Goal: Task Accomplishment & Management: Manage account settings

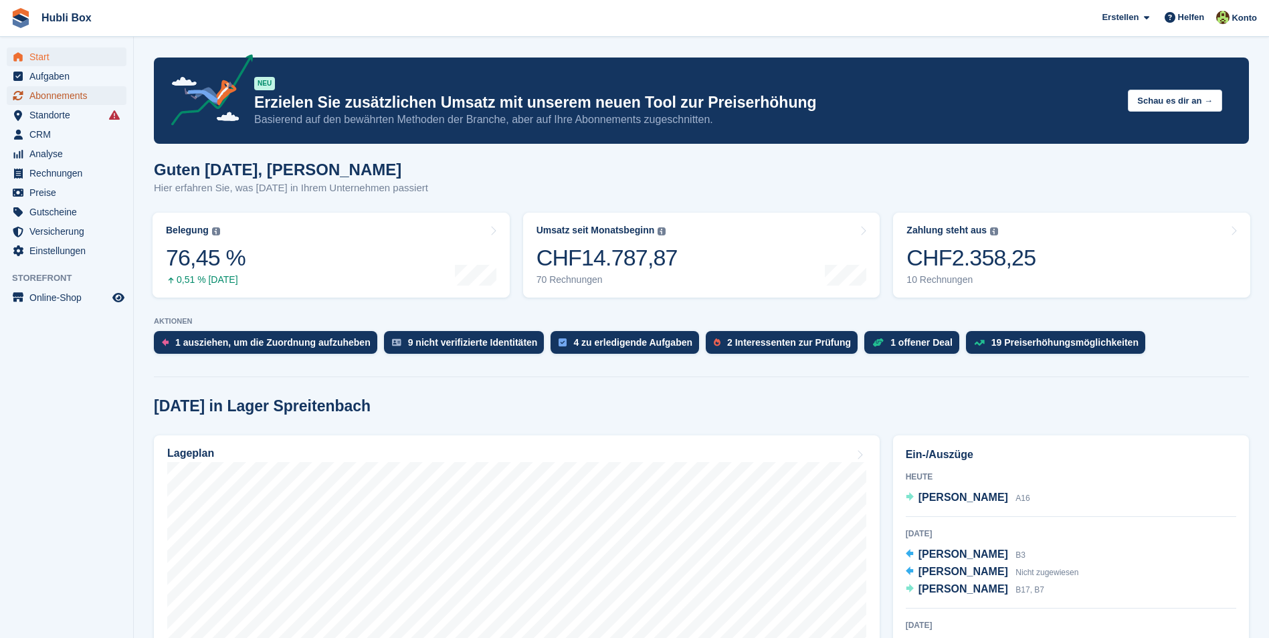
click at [80, 99] on span "Abonnements" at bounding box center [69, 95] width 80 height 19
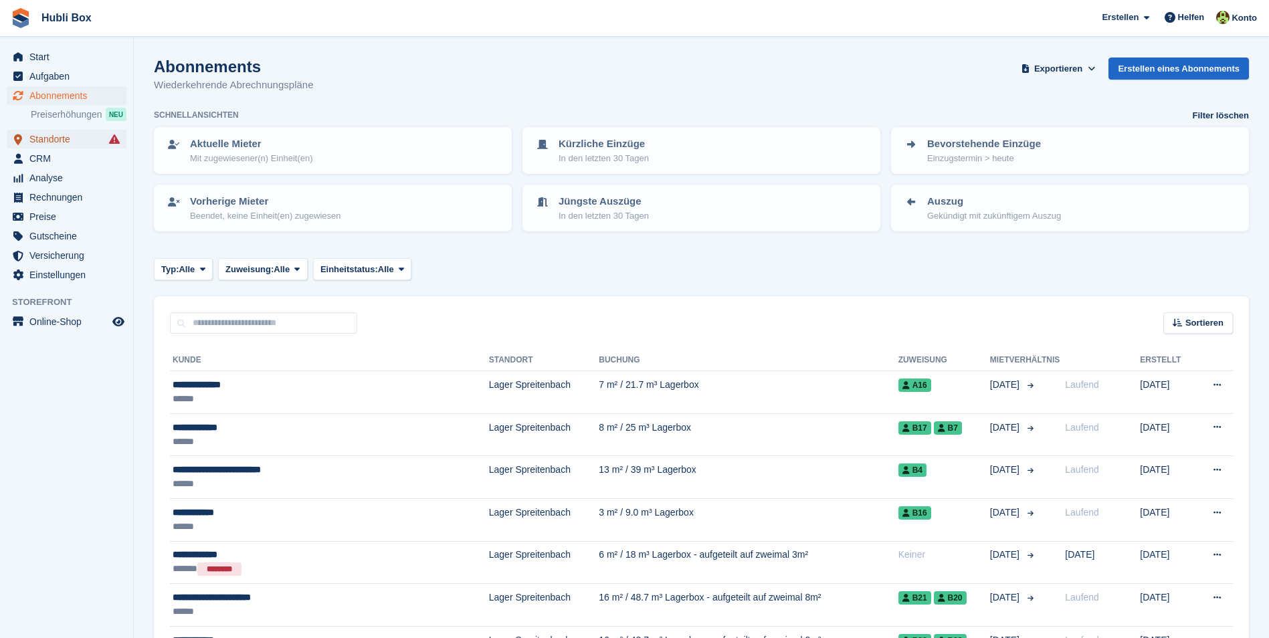
click at [68, 138] on span "Standorte" at bounding box center [69, 139] width 80 height 19
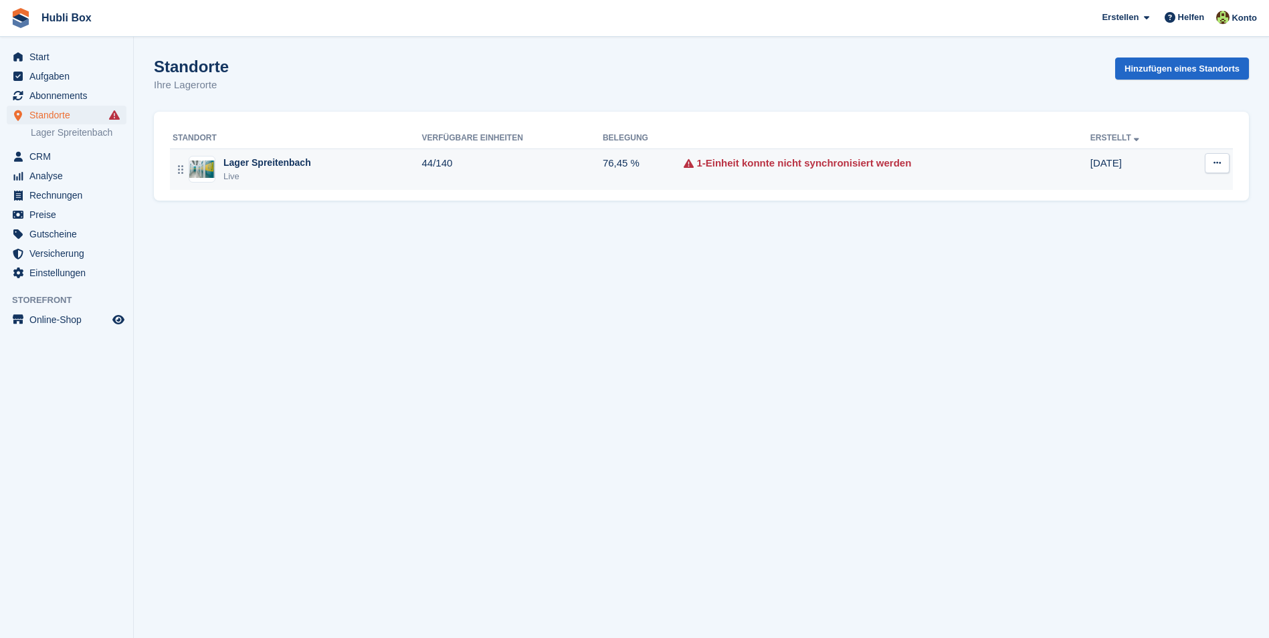
click at [270, 175] on div "Live" at bounding box center [267, 176] width 88 height 13
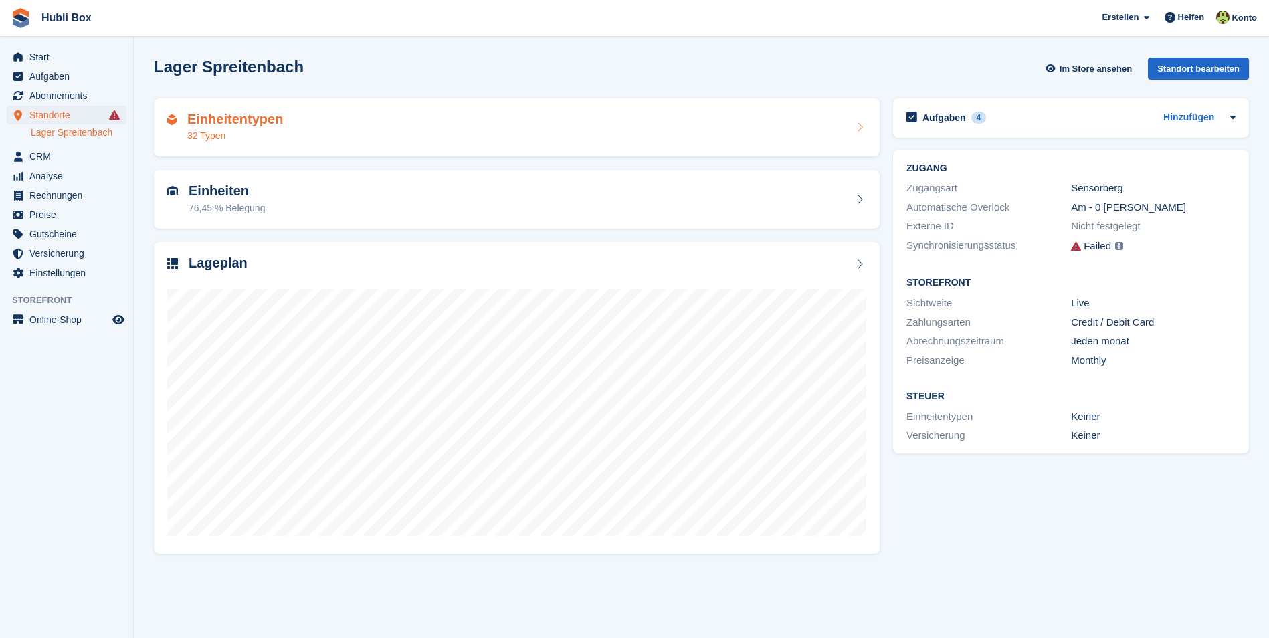
click at [671, 144] on div "Einheitentypen 32 Typen" at bounding box center [517, 127] width 726 height 59
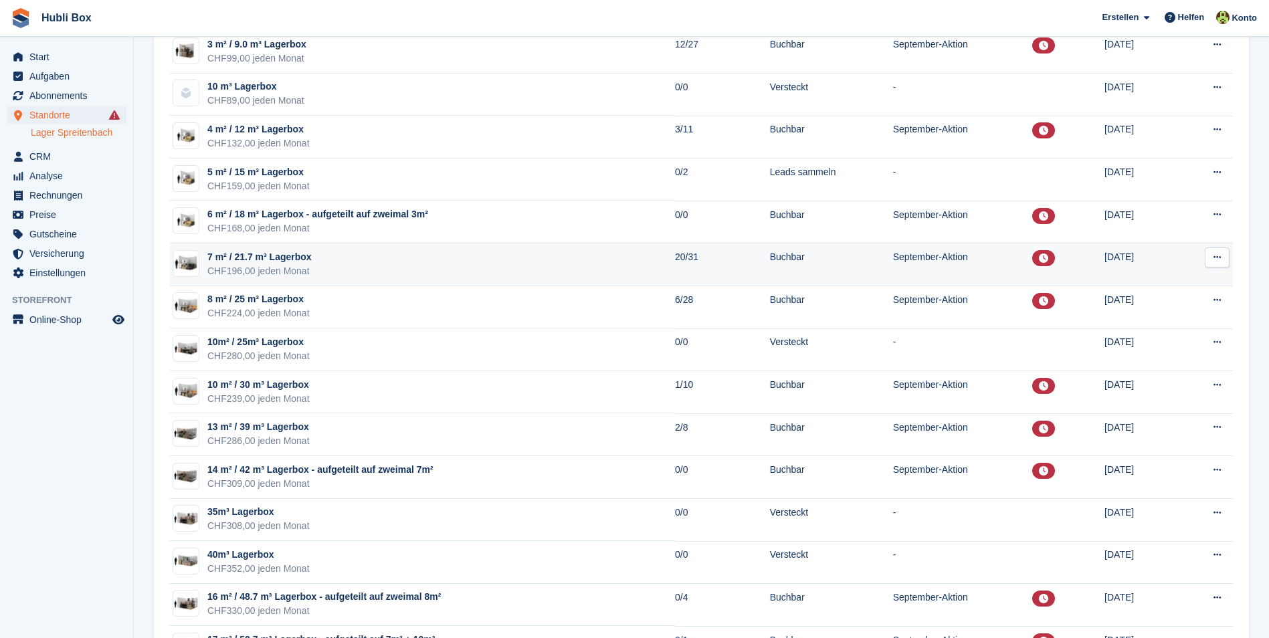
scroll to position [401, 0]
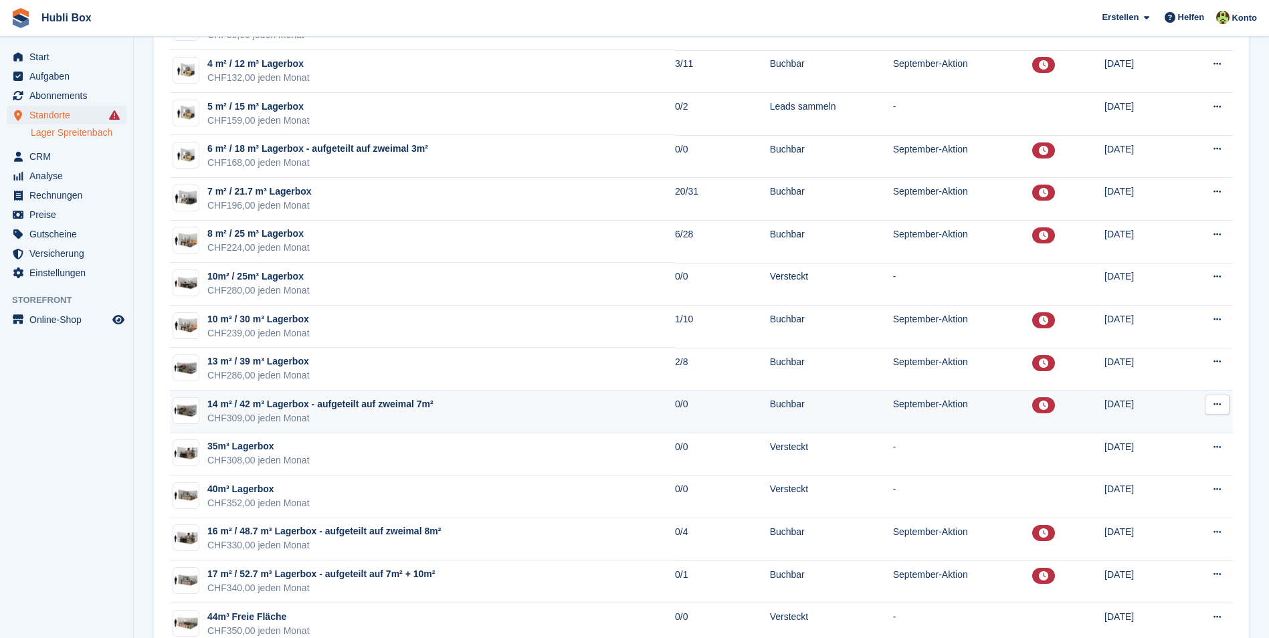
click at [475, 411] on td "14 m² / 42 m³ Lagerbox - aufgeteilt auf zweimal 7m² CHF309,00 jeden Monat" at bounding box center [422, 412] width 505 height 43
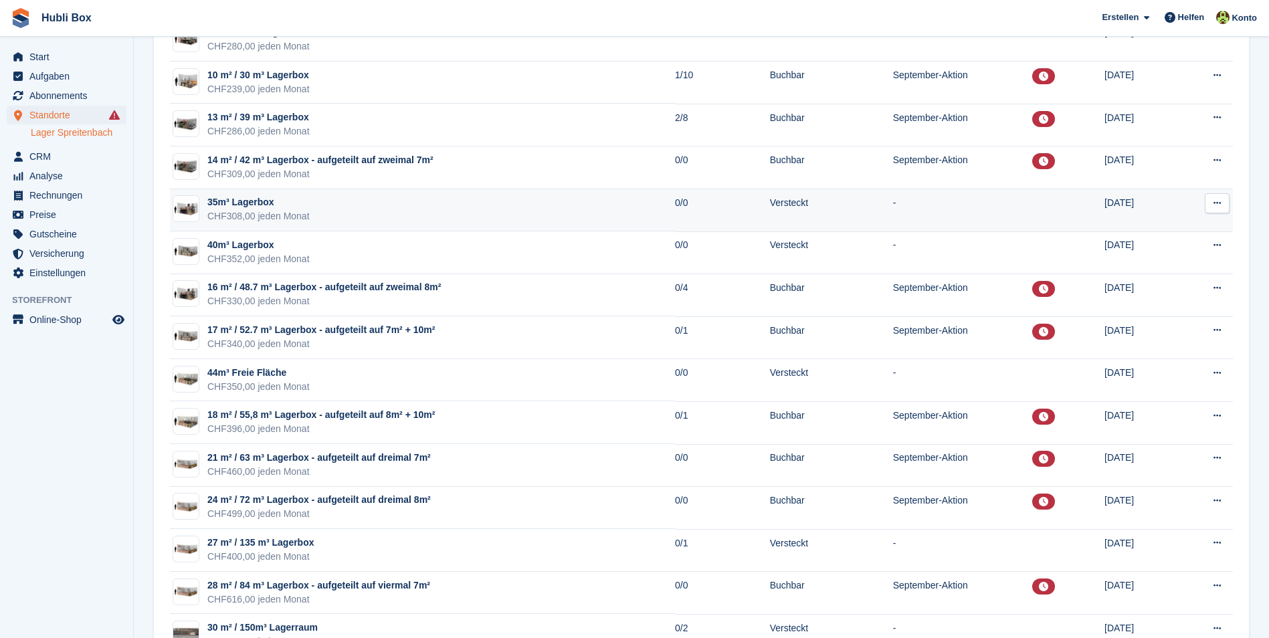
scroll to position [669, 0]
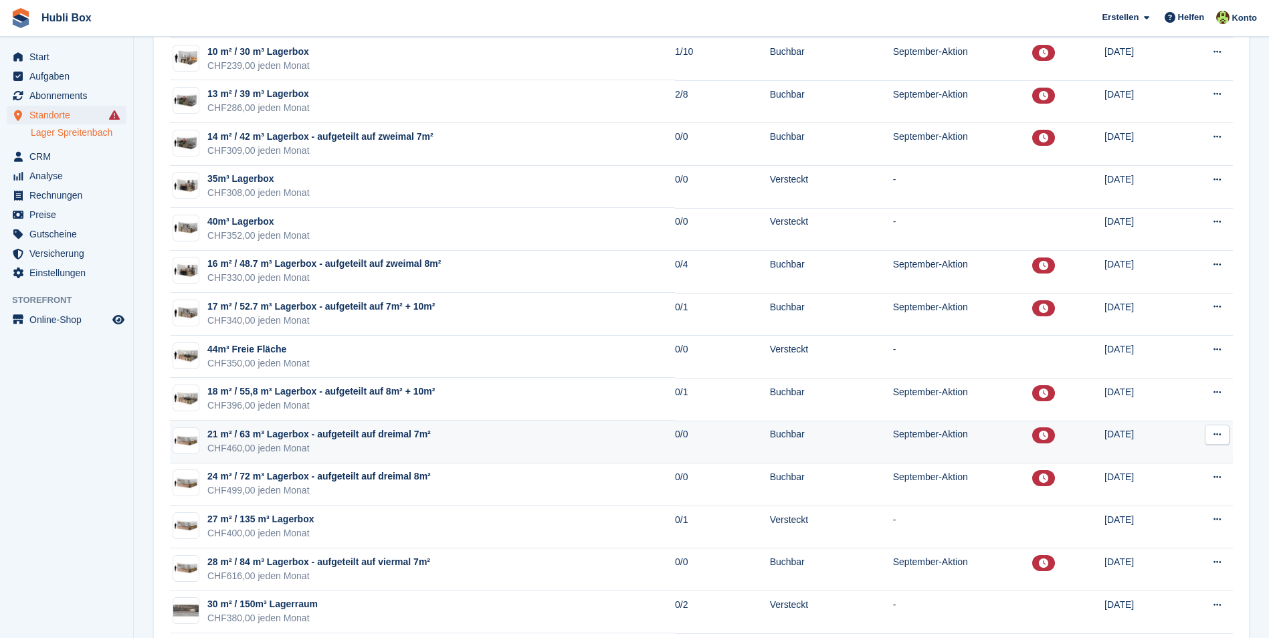
click at [361, 448] on div "CHF460,00 jeden Monat" at bounding box center [318, 449] width 223 height 14
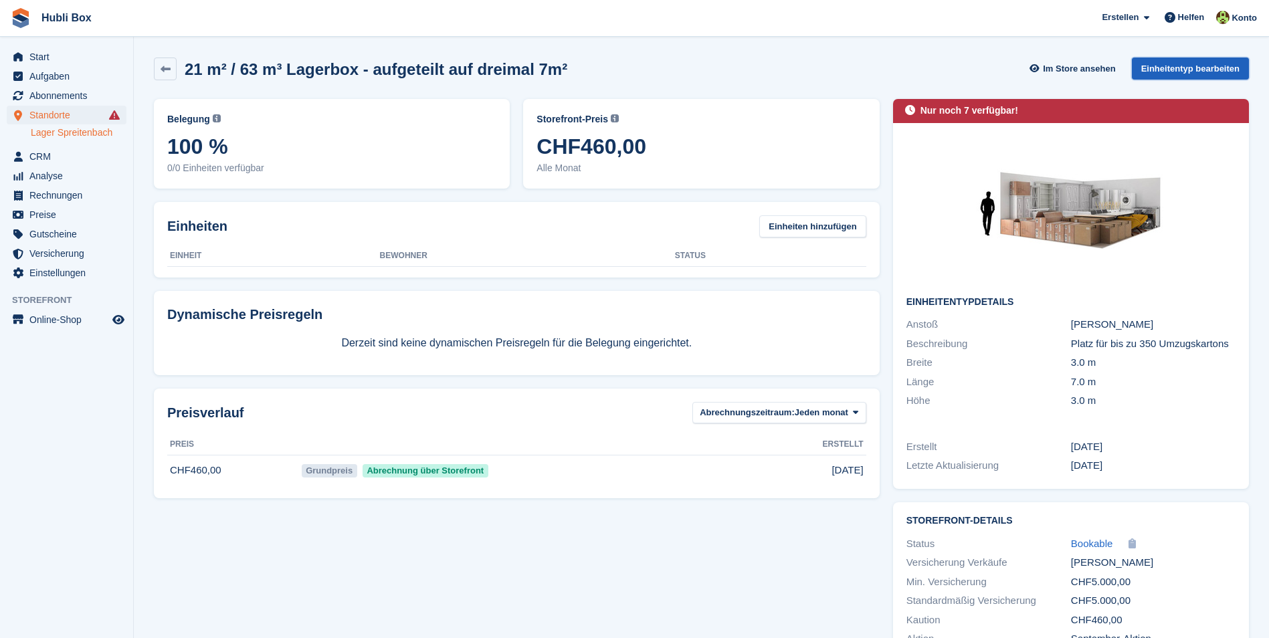
click at [1210, 67] on link "Einheitentyp bearbeiten" at bounding box center [1190, 69] width 117 height 22
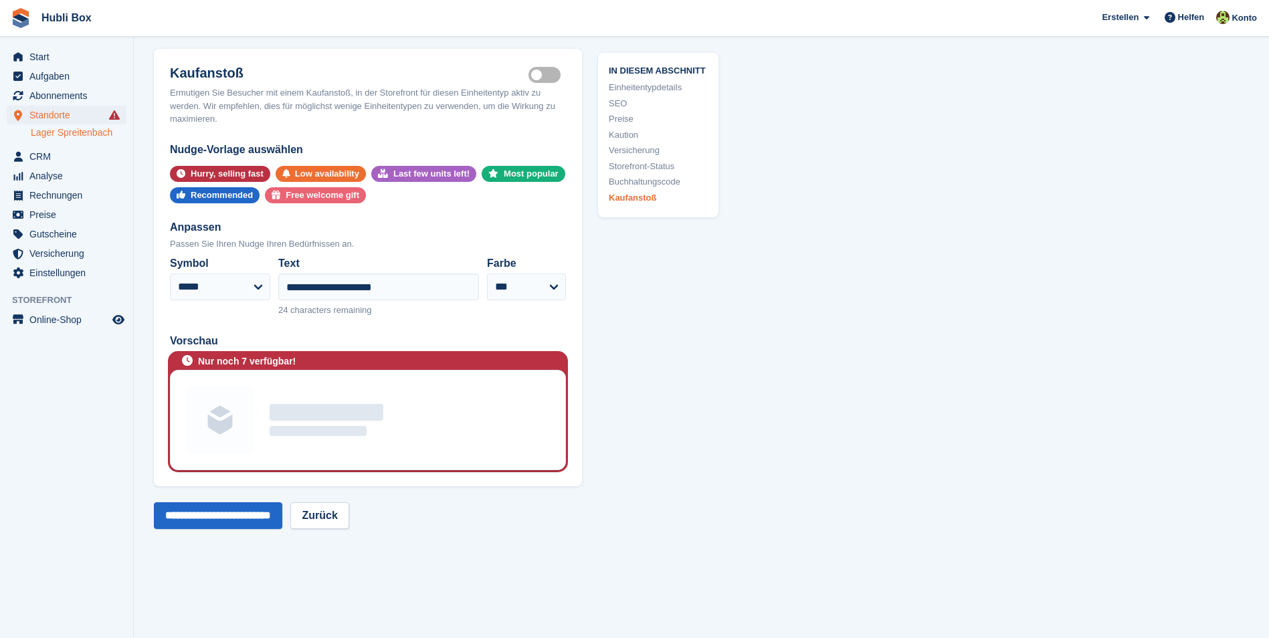
scroll to position [2609, 0]
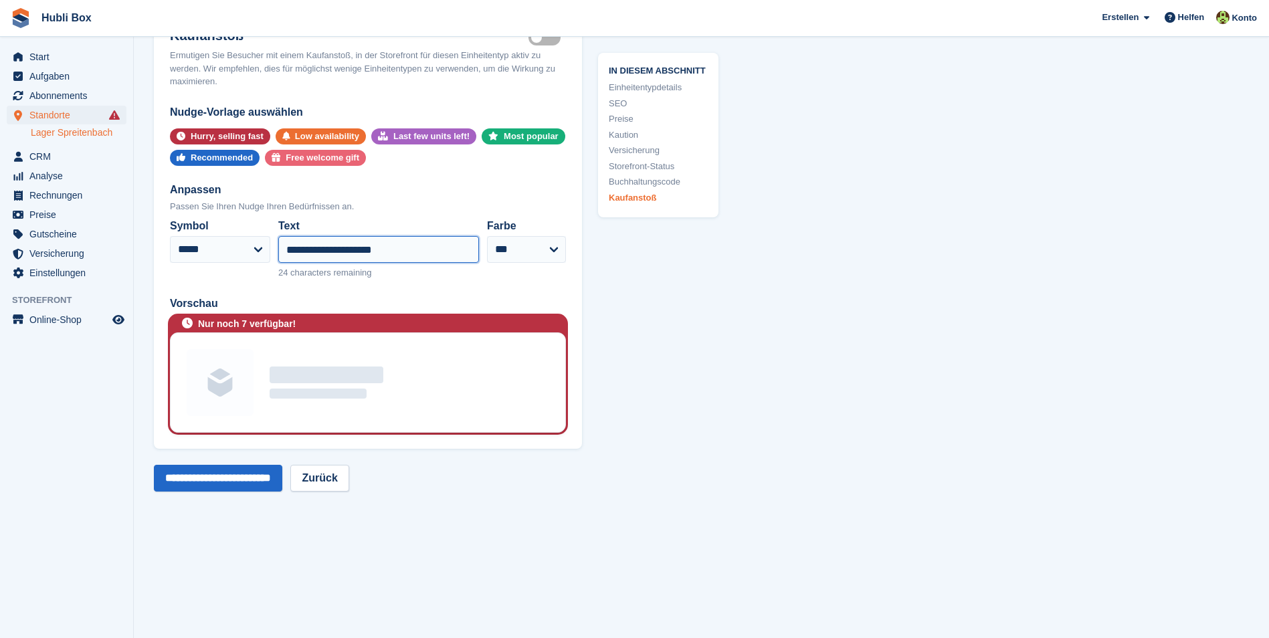
click at [338, 258] on input "**********" at bounding box center [378, 249] width 201 height 27
type input "**********"
click at [254, 492] on input "**********" at bounding box center [218, 478] width 128 height 27
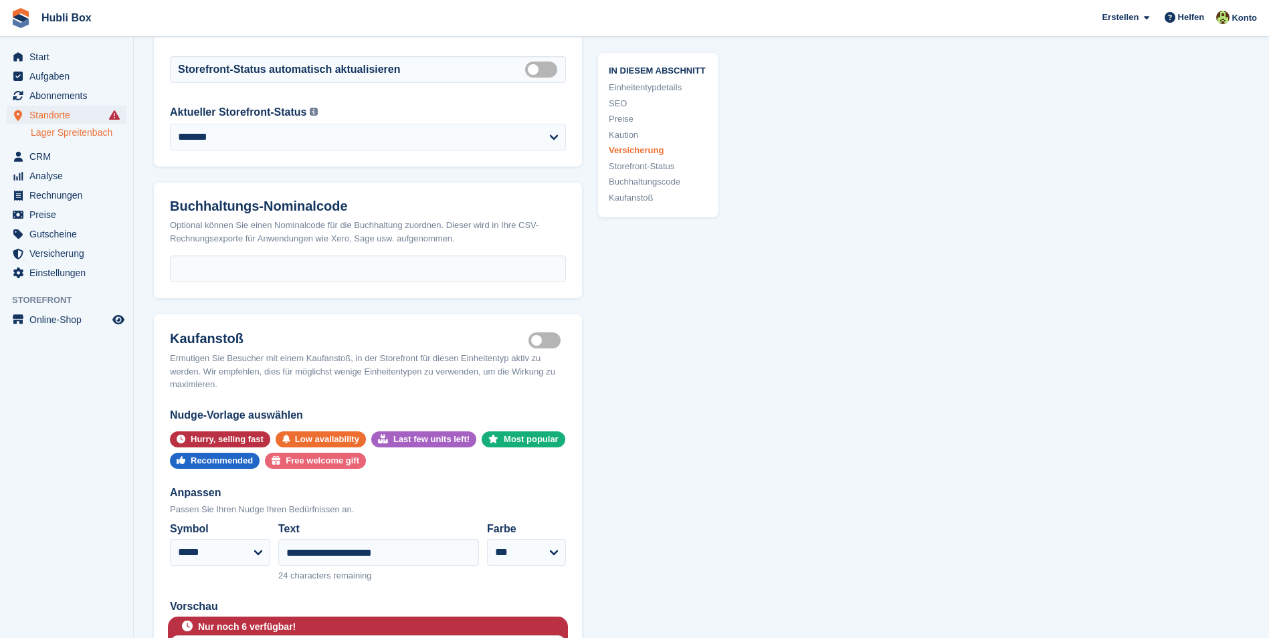
scroll to position [2609, 0]
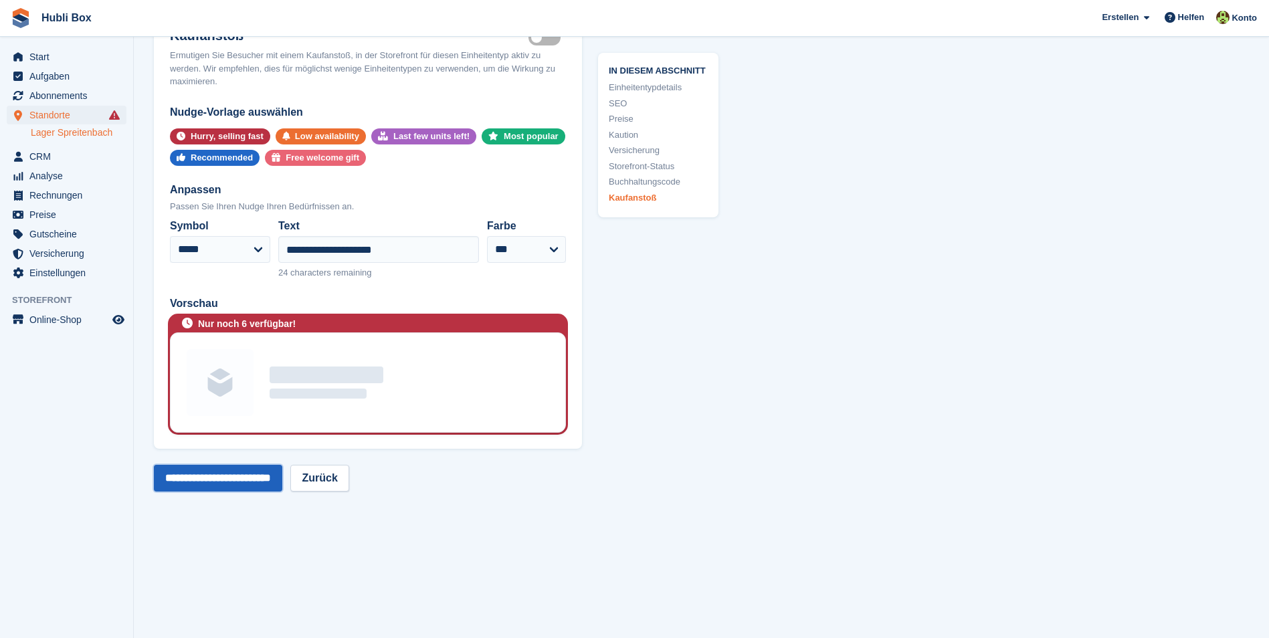
click at [217, 480] on input "**********" at bounding box center [218, 478] width 128 height 27
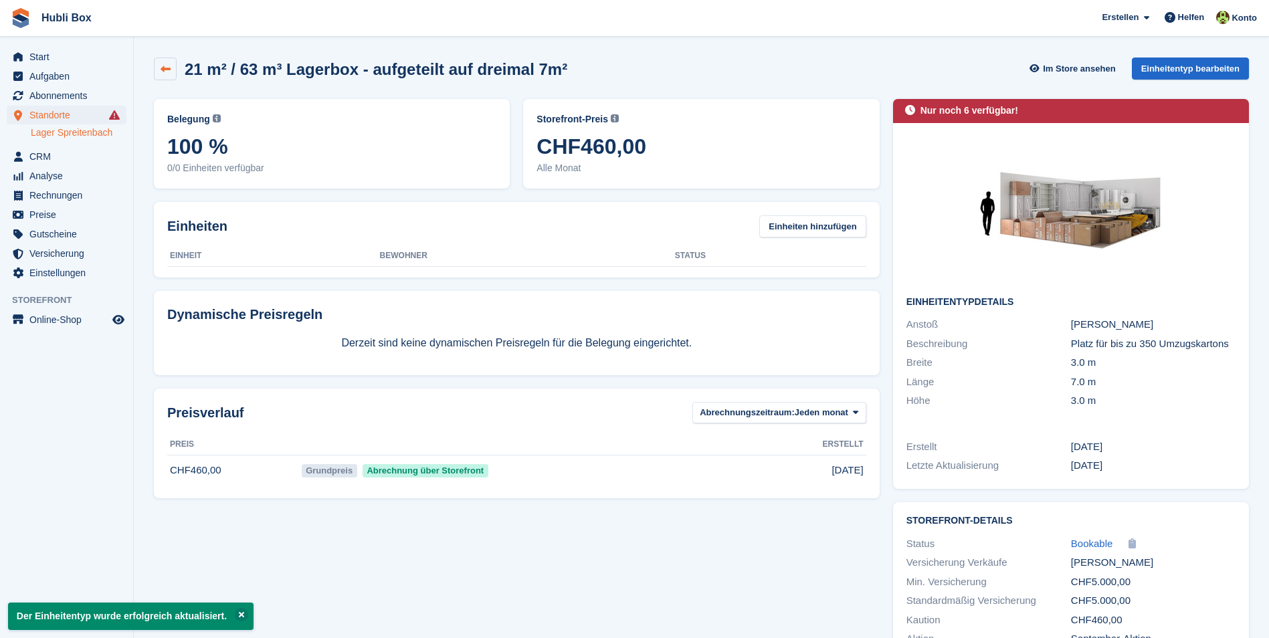
click at [161, 70] on icon at bounding box center [166, 69] width 10 height 10
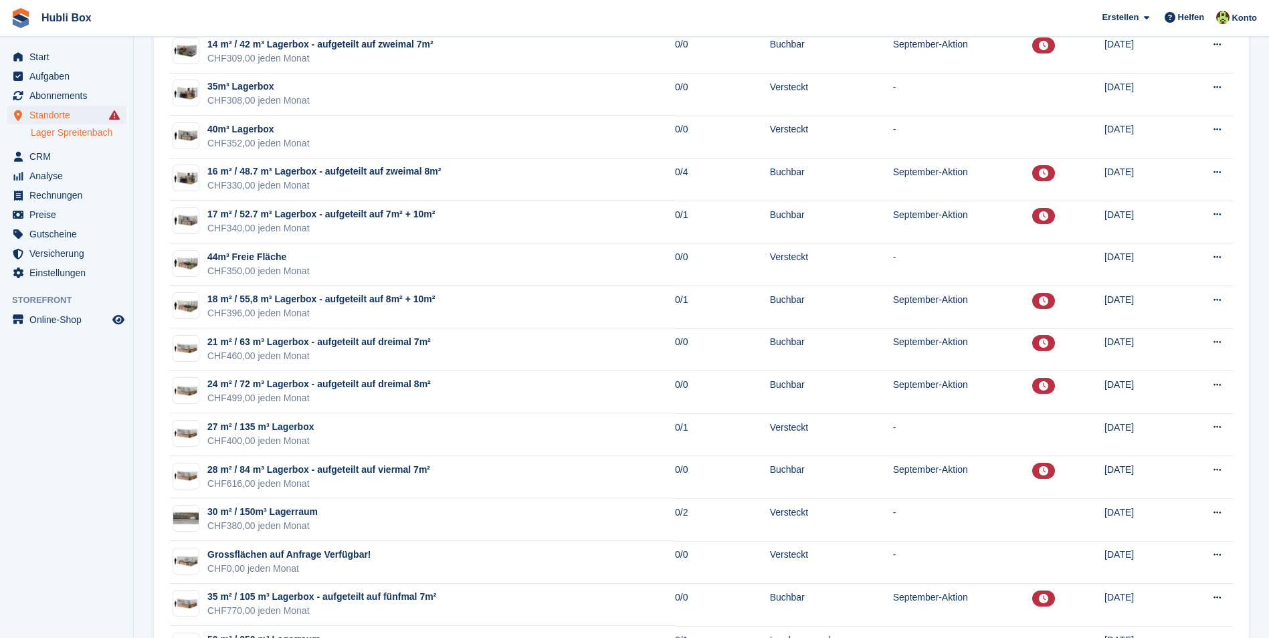
scroll to position [937, 0]
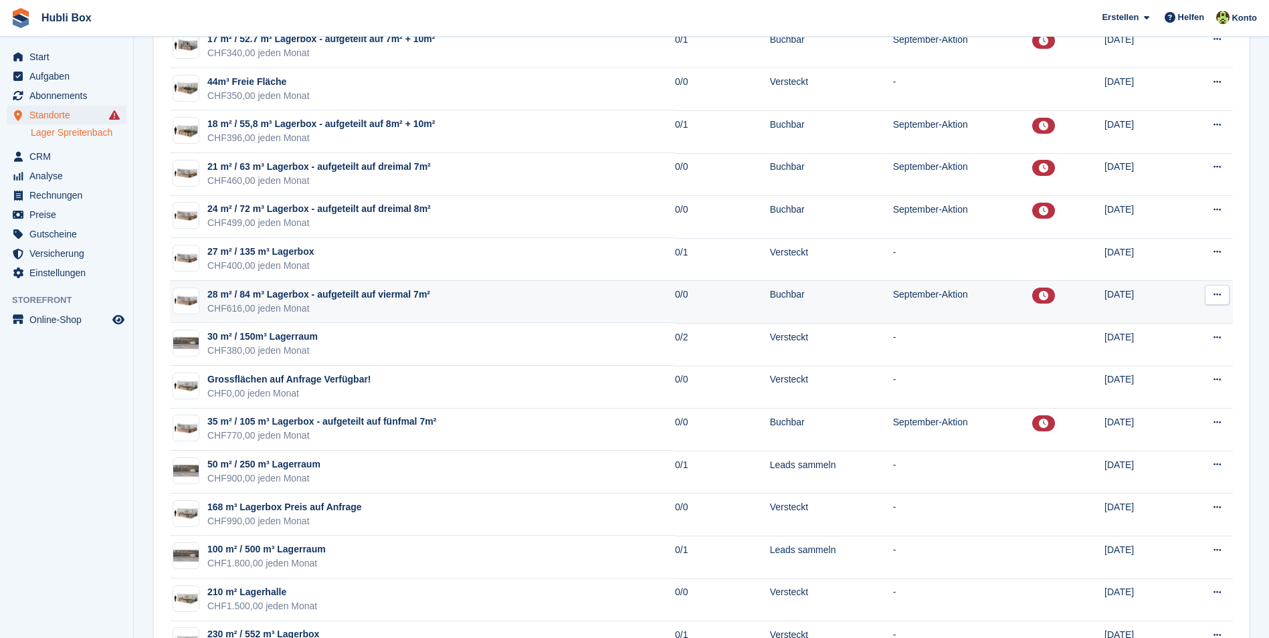
click at [344, 303] on div "CHF616,00 jeden Monat" at bounding box center [318, 309] width 223 height 14
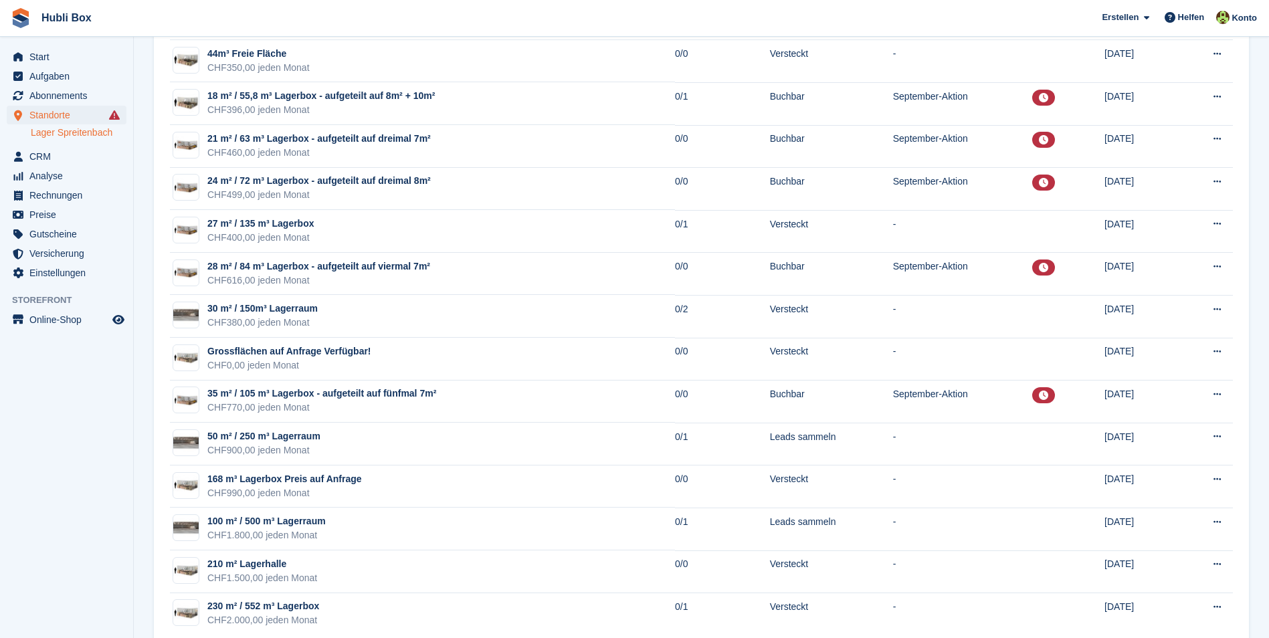
scroll to position [992, 0]
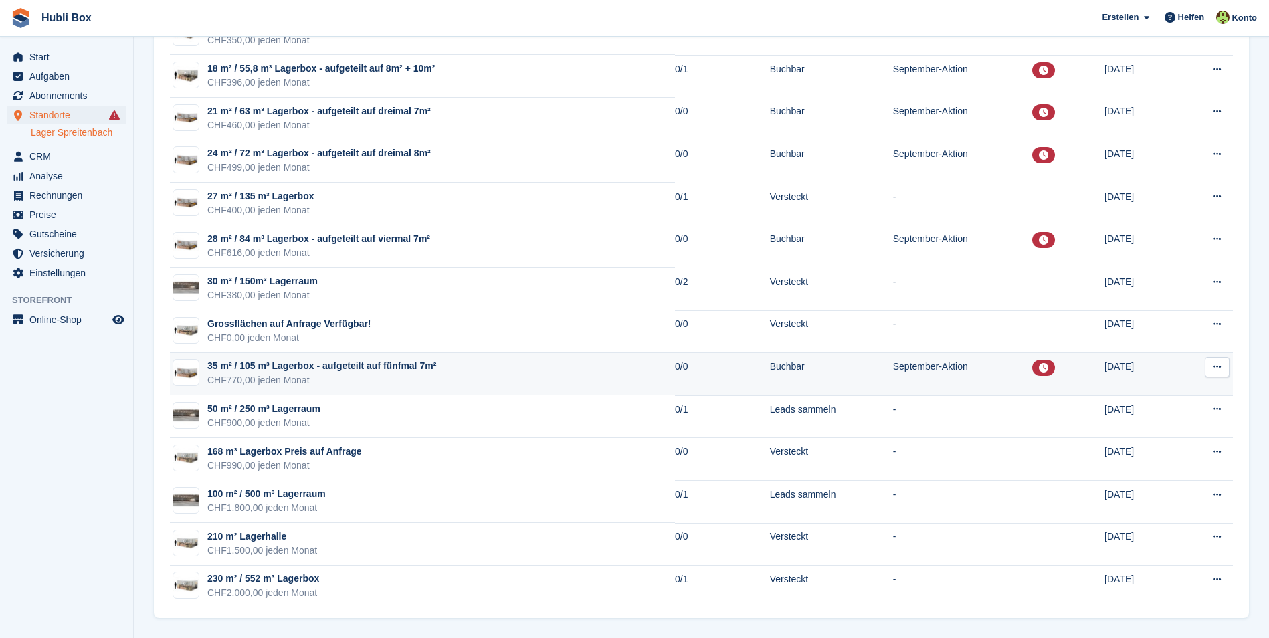
click at [330, 375] on div "CHF770,00 jeden Monat" at bounding box center [321, 380] width 229 height 14
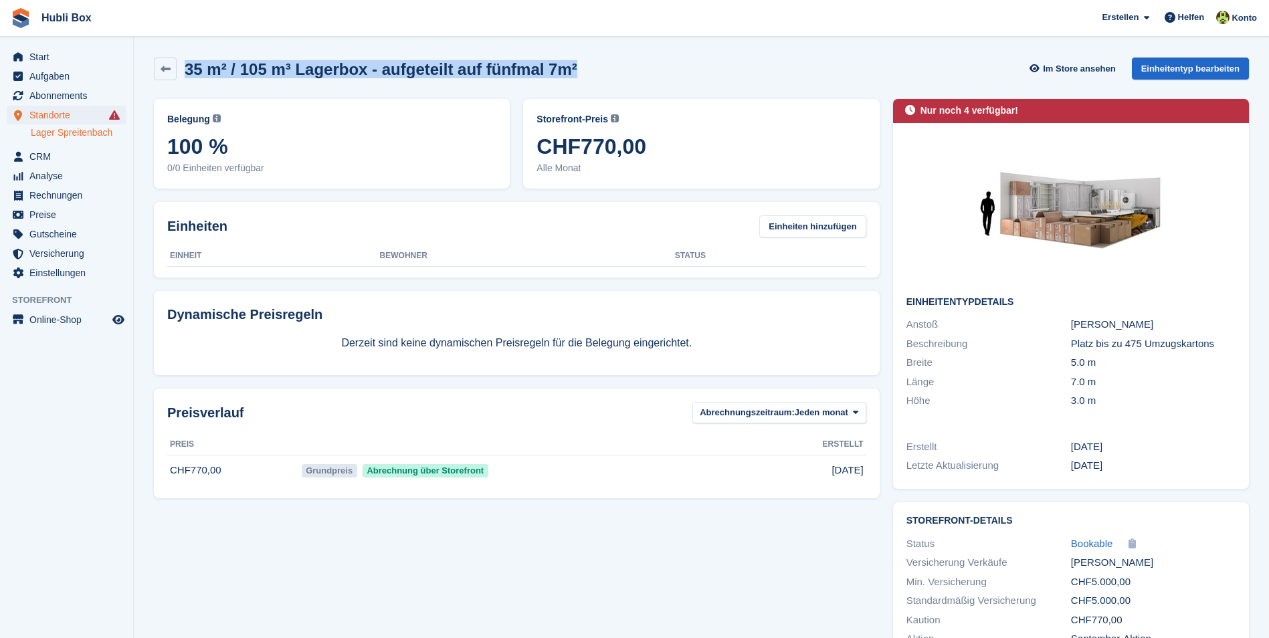
drag, startPoint x: 578, startPoint y: 64, endPoint x: 157, endPoint y: 29, distance: 422.9
click at [169, 37] on section "35 m² / 105 m³ Lagerbox - aufgeteilt auf fünfmal 7m² Im Store ansehen Einheiten…" at bounding box center [701, 340] width 1135 height 680
drag, startPoint x: 127, startPoint y: 19, endPoint x: 23, endPoint y: 25, distance: 103.8
click at [29, 23] on span "Hubli Box [GEOGRAPHIC_DATA] Abonnement Rechnung Kontakt Deal [GEOGRAPHIC_DATA] …" at bounding box center [634, 18] width 1269 height 36
click at [619, 78] on div "35 m² / 105 m³ Lagerbox - aufgeteilt auf fünfmal 7m² Im Store ansehen Einheiten…" at bounding box center [701, 69] width 1095 height 23
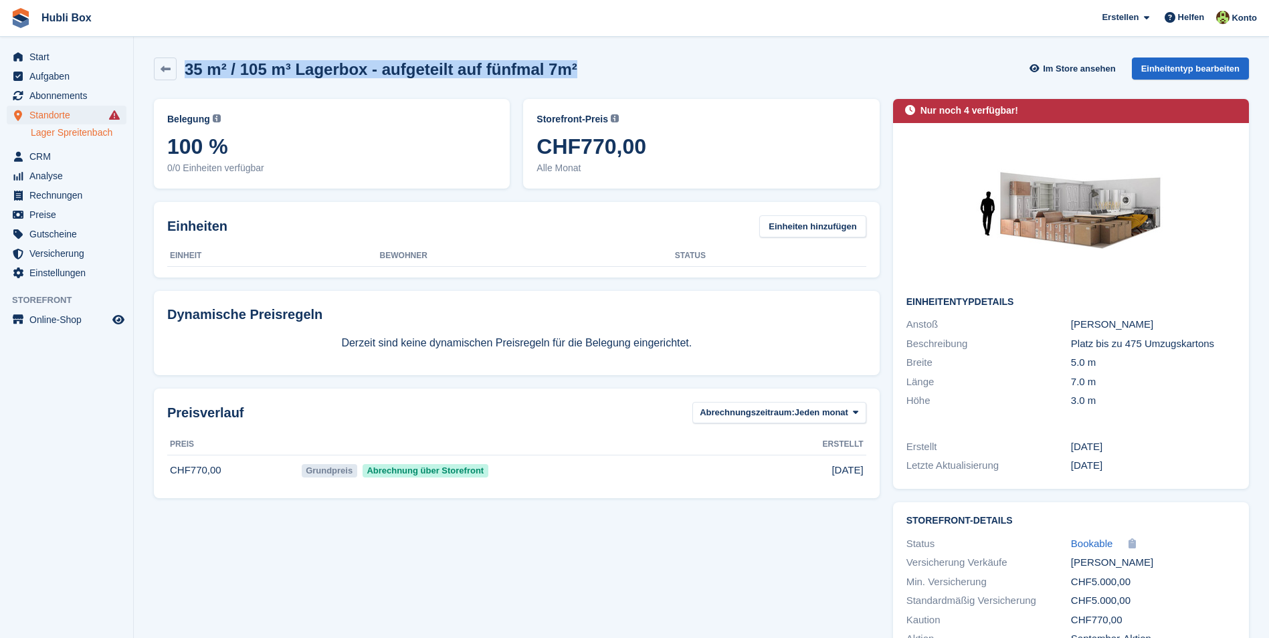
drag, startPoint x: 596, startPoint y: 70, endPoint x: -3, endPoint y: 25, distance: 600.4
click at [0, 25] on html "Hubli Box Erstellen Abonnement Rechnung Kontakt Deal Rabatt Seite Helfen Chat-S…" at bounding box center [634, 319] width 1269 height 638
click at [687, 66] on div "35 m² / 105 m³ Lagerbox - aufgeteilt auf fünfmal 7m² Im Store ansehen Einheiten…" at bounding box center [701, 69] width 1095 height 23
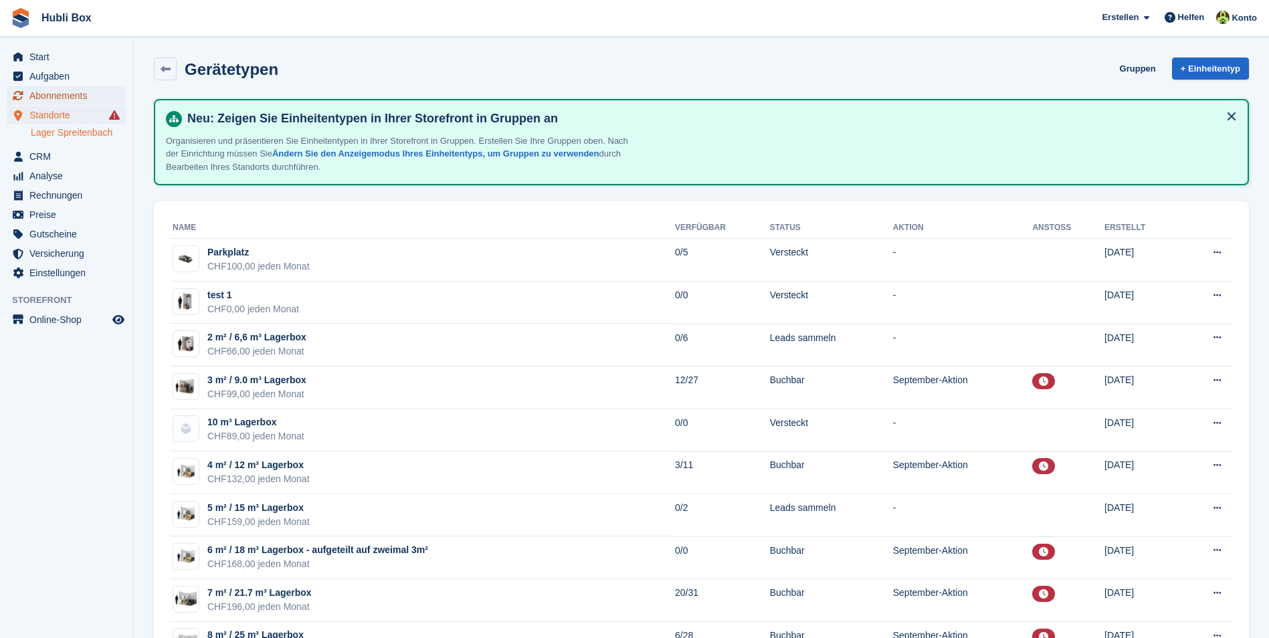
click at [84, 92] on span "Abonnements" at bounding box center [69, 95] width 80 height 19
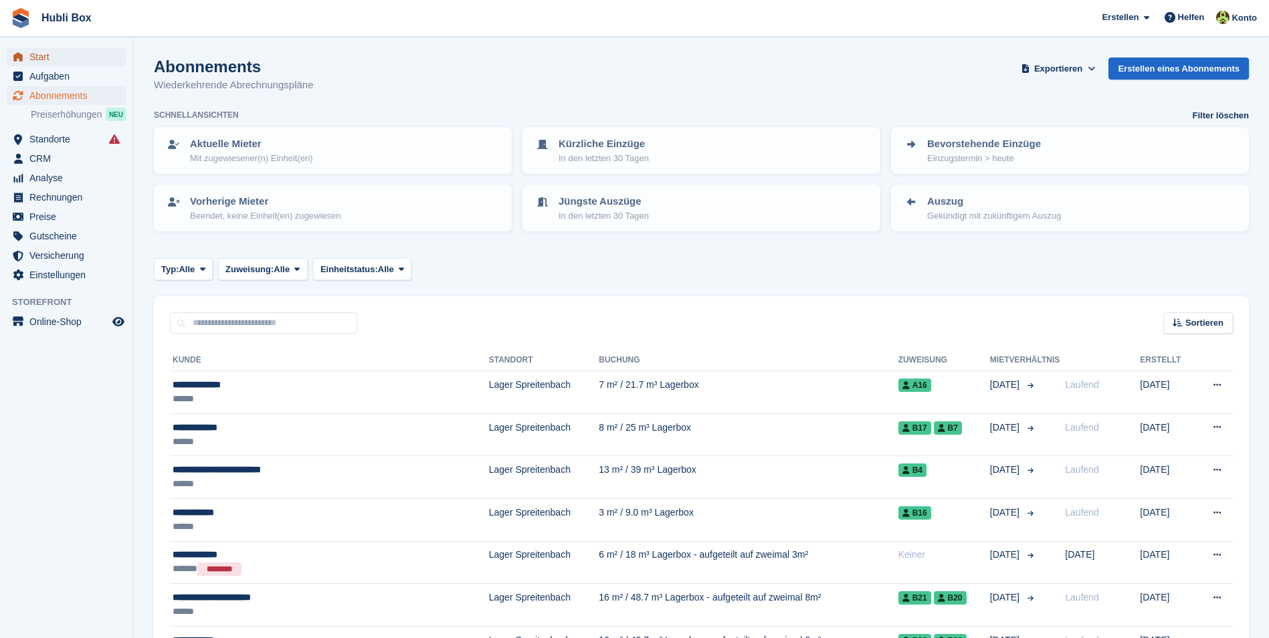
click at [45, 62] on span "Start" at bounding box center [69, 56] width 80 height 19
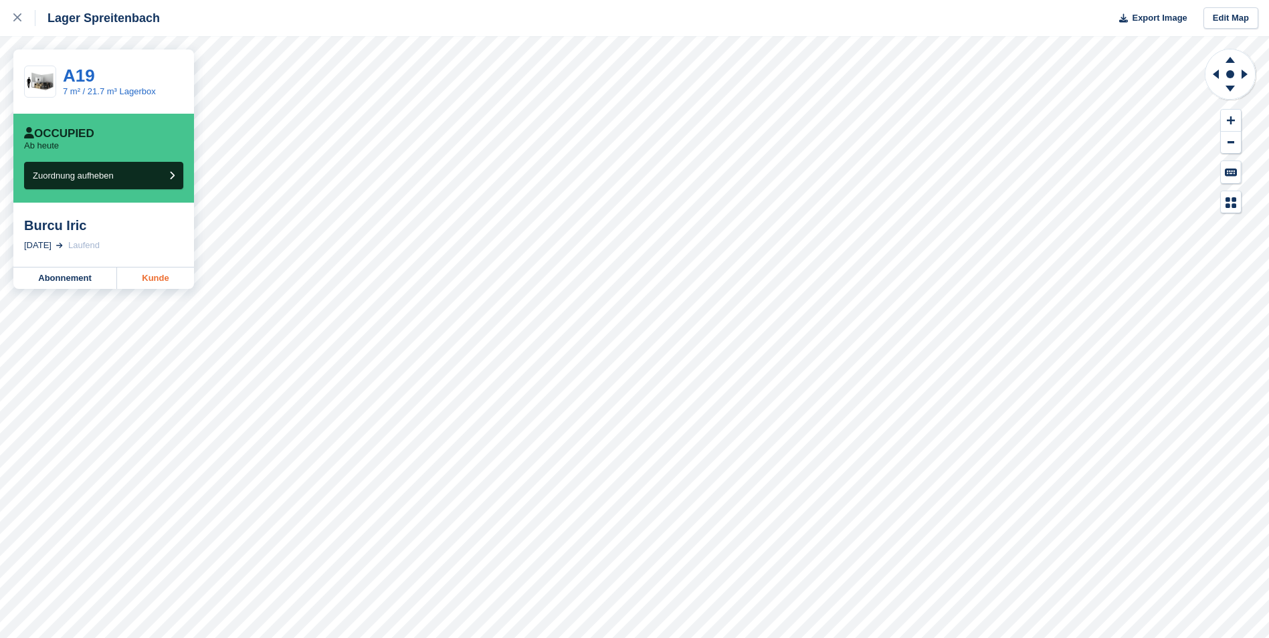
click at [142, 284] on link "Kunde" at bounding box center [155, 278] width 77 height 21
click at [151, 288] on link "Kunde" at bounding box center [155, 278] width 77 height 21
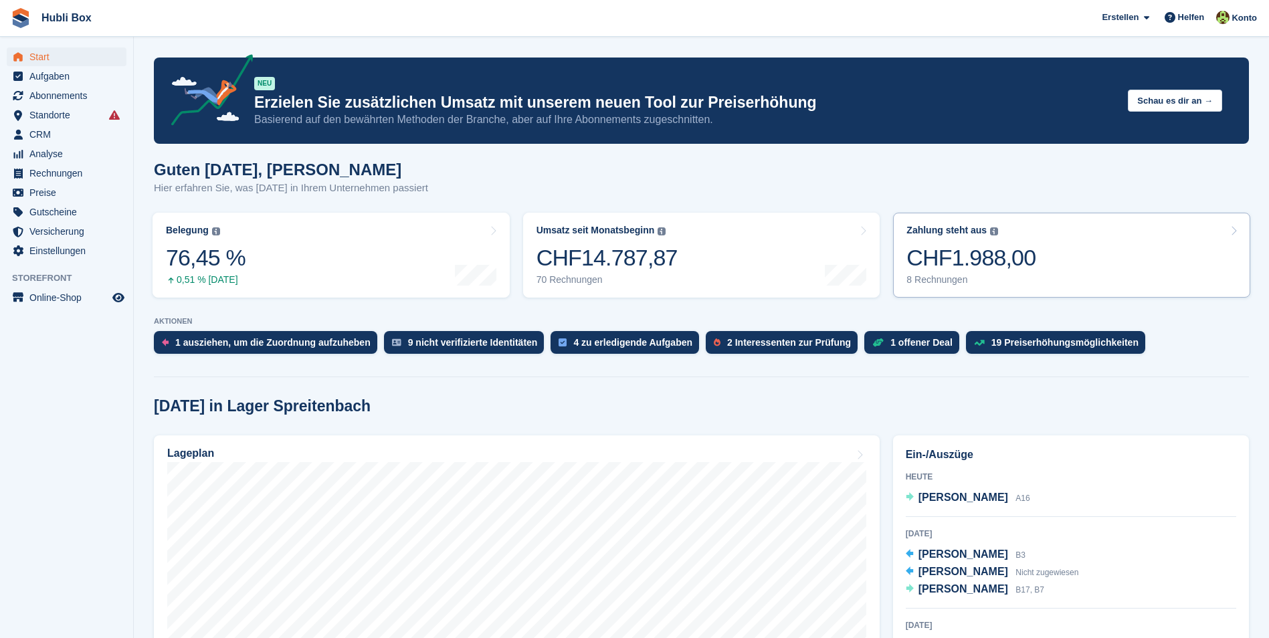
click at [1107, 254] on link "Zahlung steht aus Der gesamte ausstehende Saldo aller offenen Rechnungen. CHF1.…" at bounding box center [1071, 255] width 357 height 85
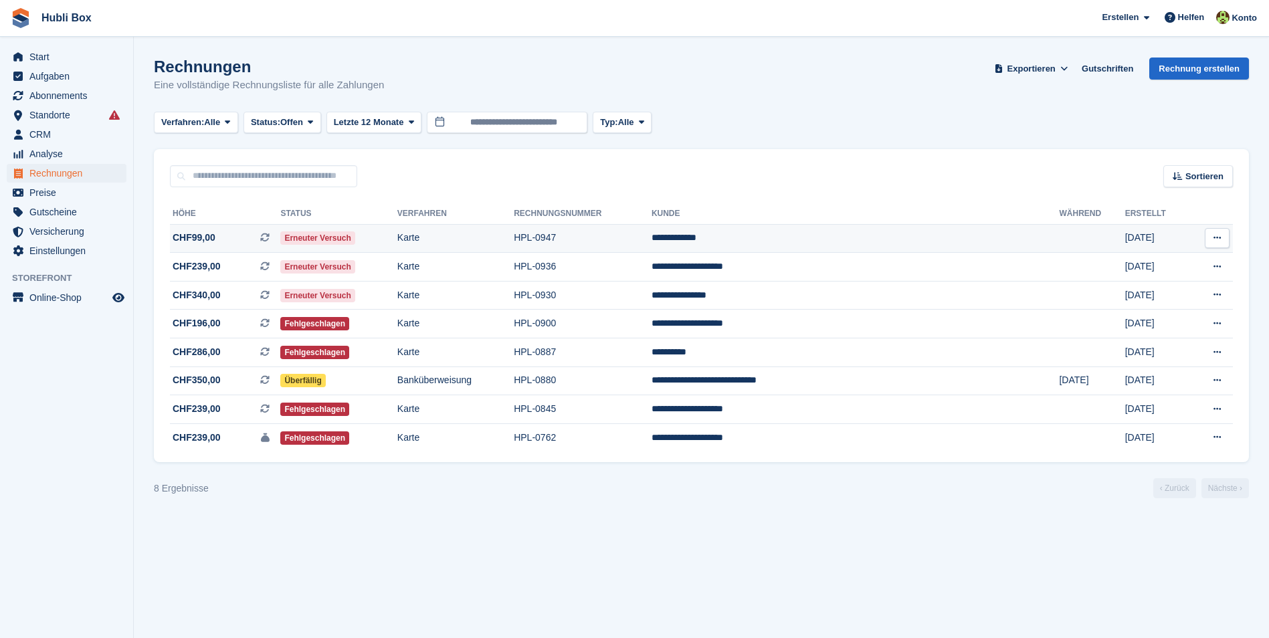
click at [913, 240] on td "**********" at bounding box center [856, 238] width 408 height 29
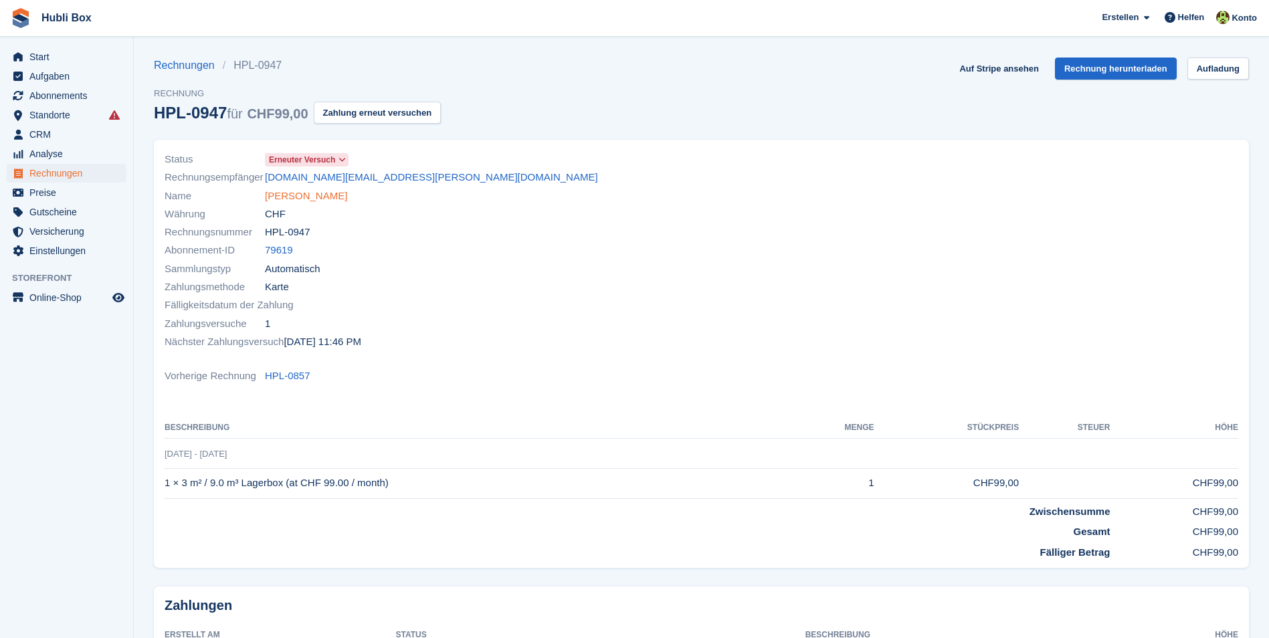
click at [283, 199] on link "Laila Schmidt" at bounding box center [306, 196] width 82 height 15
click at [1010, 65] on link "Auf Stripe ansehen" at bounding box center [999, 69] width 90 height 22
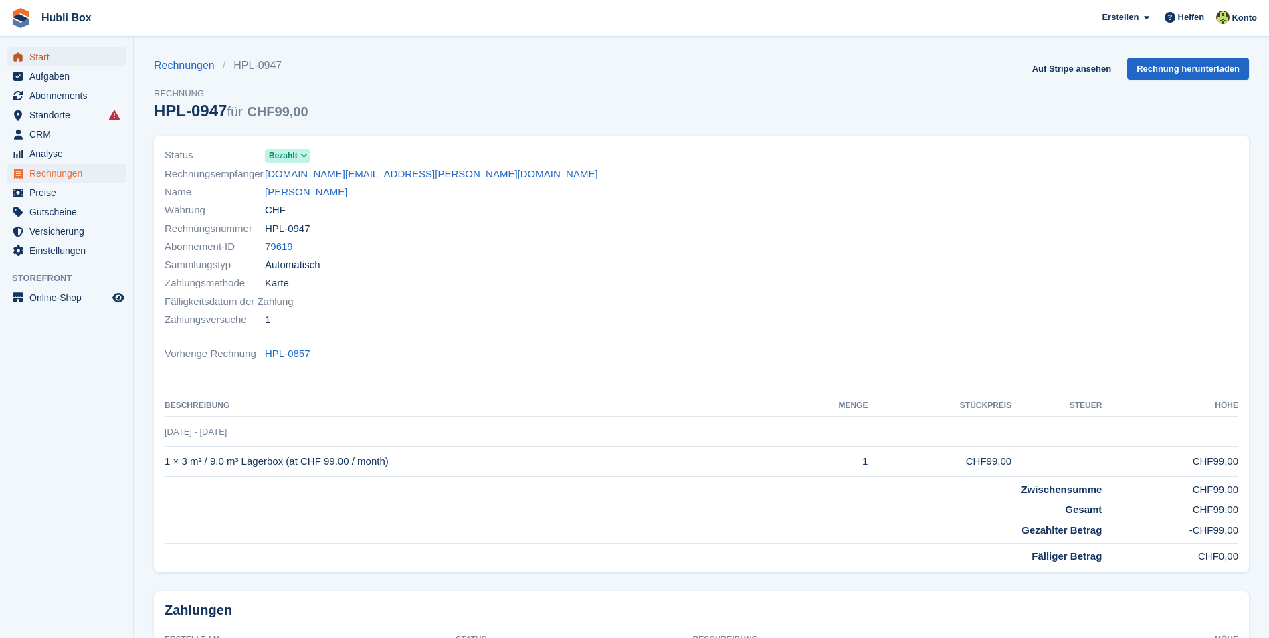
click at [73, 48] on span "Start" at bounding box center [69, 56] width 80 height 19
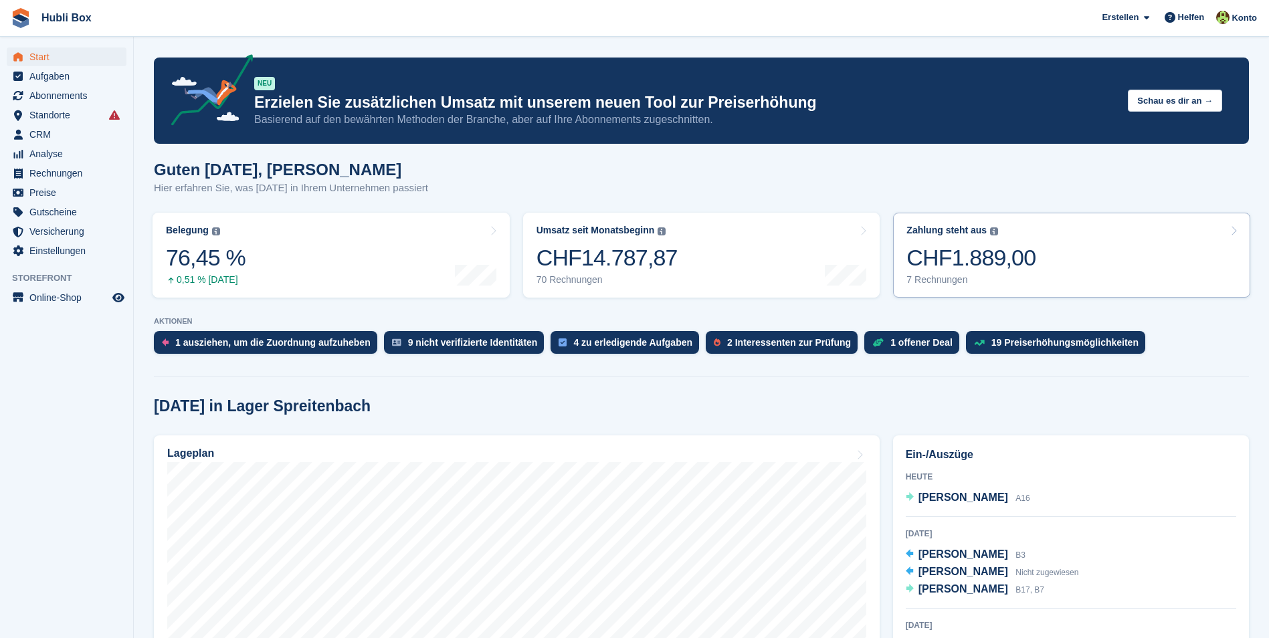
click at [1103, 233] on link "Zahlung steht aus Der gesamte ausstehende Saldo aller offenen Rechnungen. CHF1.…" at bounding box center [1071, 255] width 357 height 85
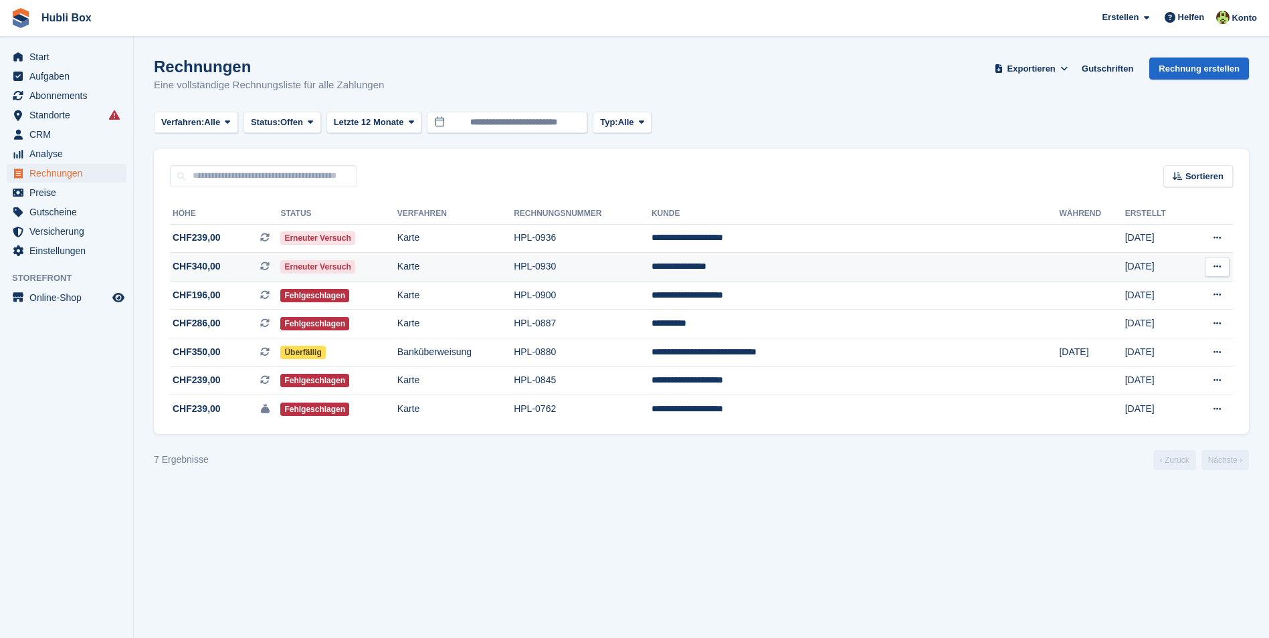
click at [652, 277] on td "HPL-0930" at bounding box center [583, 267] width 138 height 29
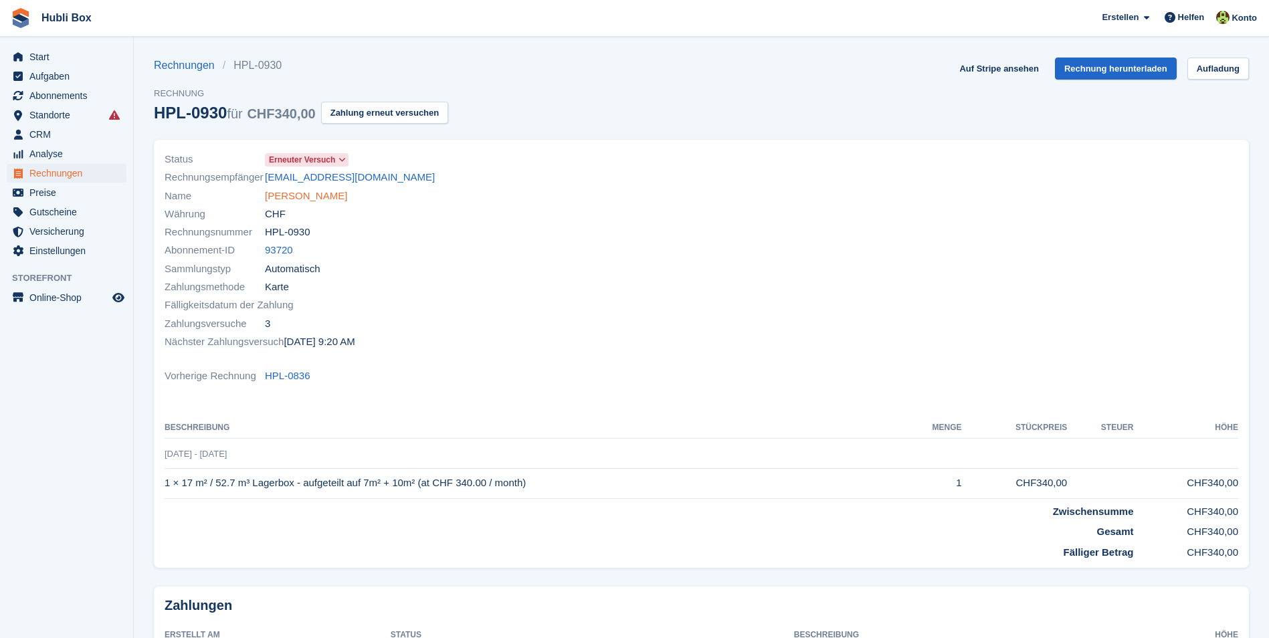
click at [287, 194] on link "Andjela Novkovic" at bounding box center [306, 196] width 82 height 15
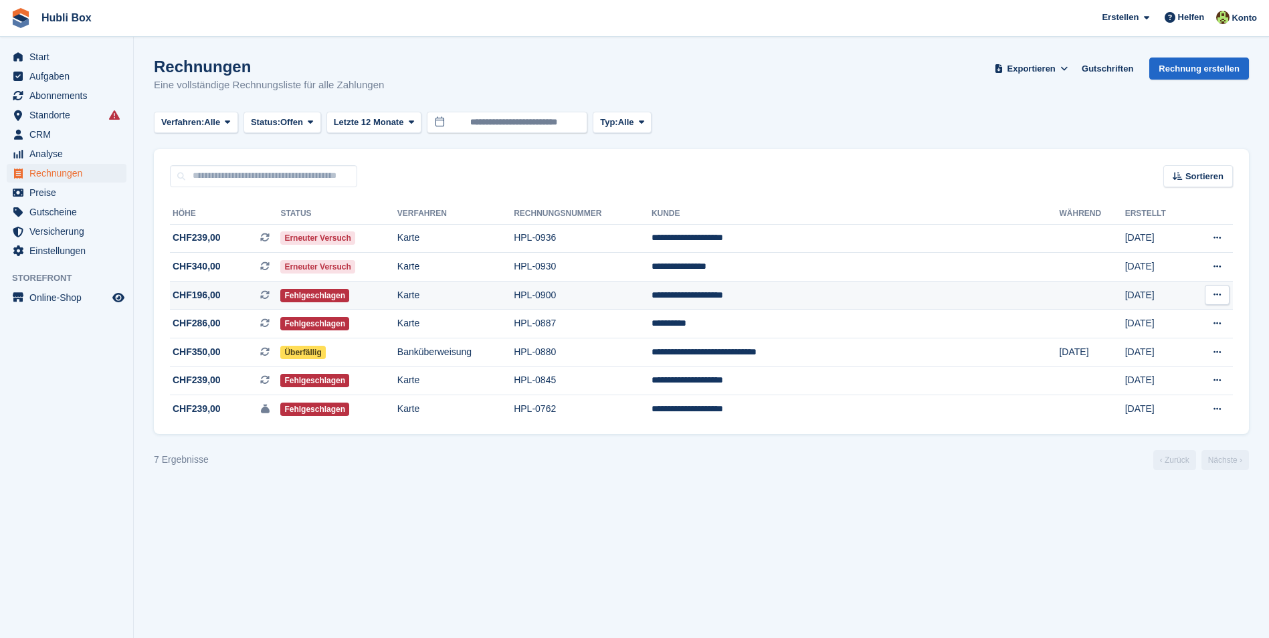
click at [397, 302] on td "Fehlgeschlagen" at bounding box center [338, 295] width 116 height 29
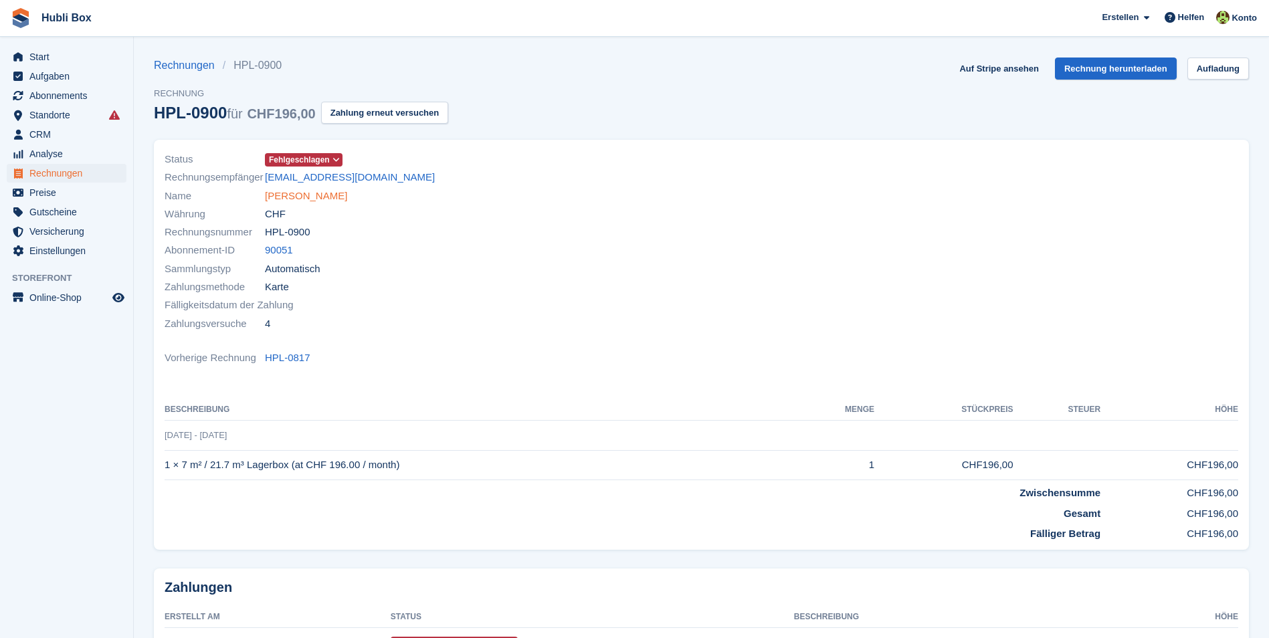
click at [328, 197] on link "[PERSON_NAME]" at bounding box center [306, 196] width 82 height 15
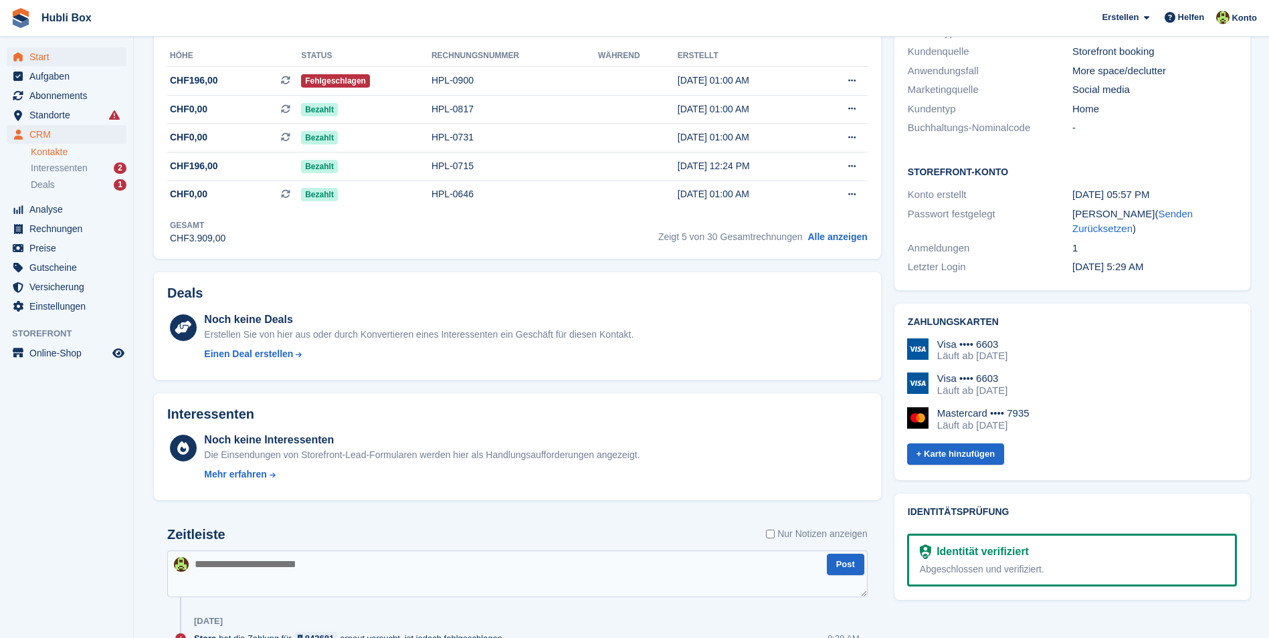
scroll to position [334, 0]
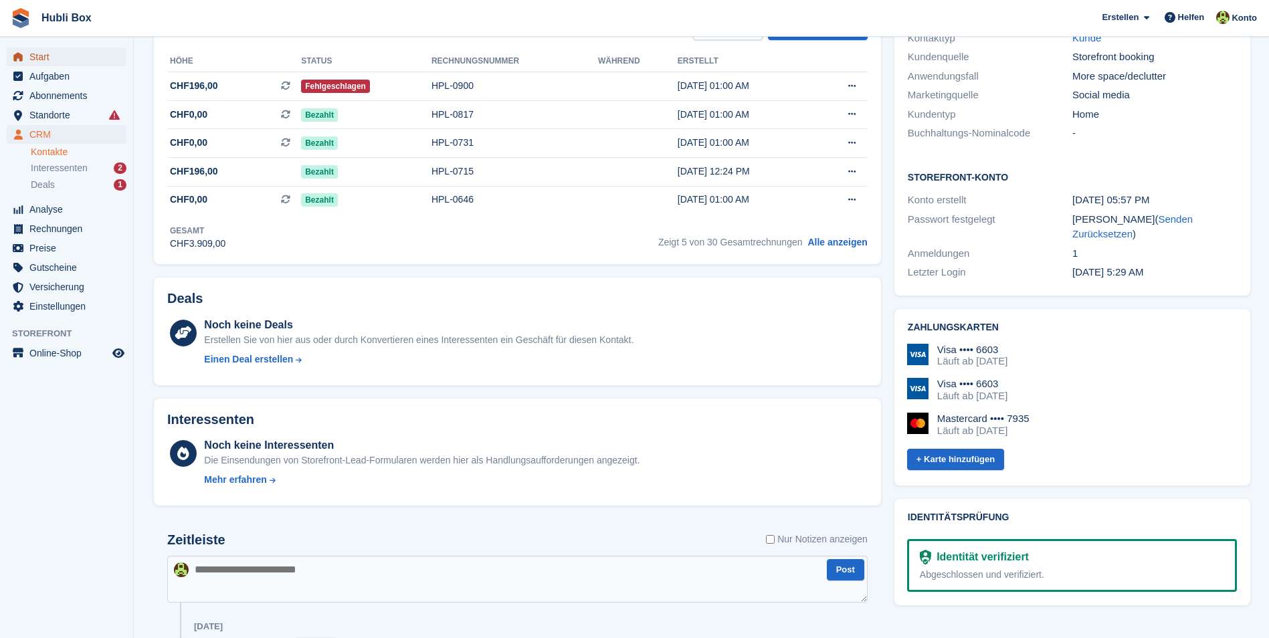
click at [83, 58] on span "Start" at bounding box center [69, 56] width 80 height 19
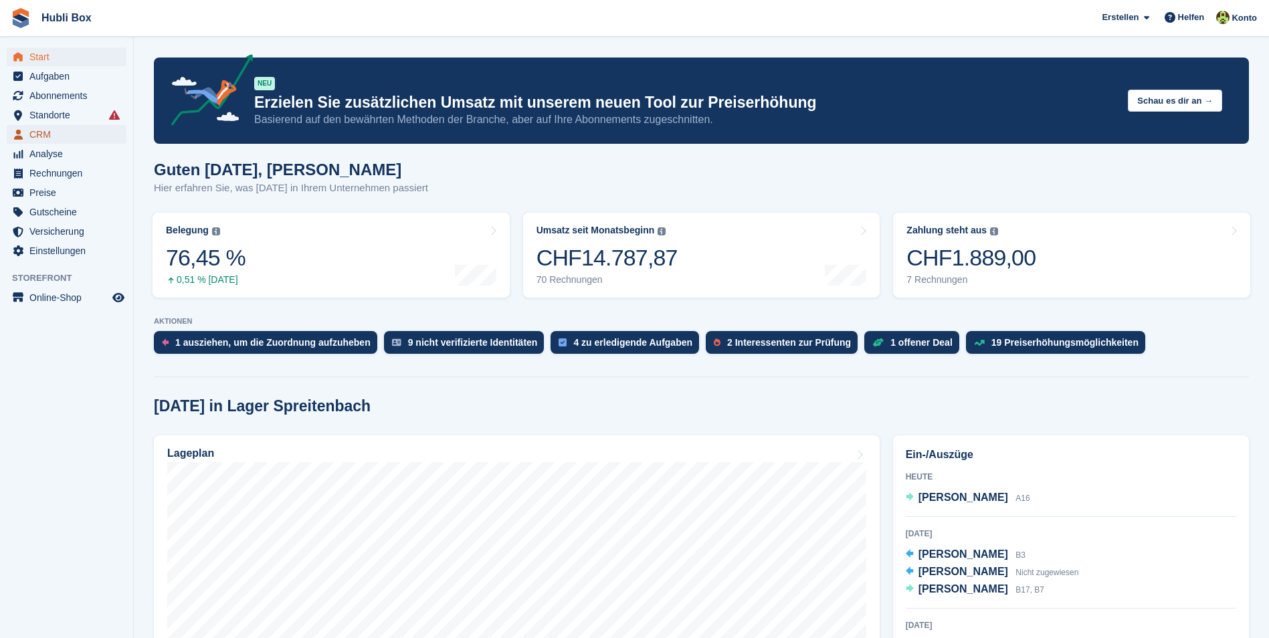
click at [73, 140] on span "CRM" at bounding box center [69, 134] width 80 height 19
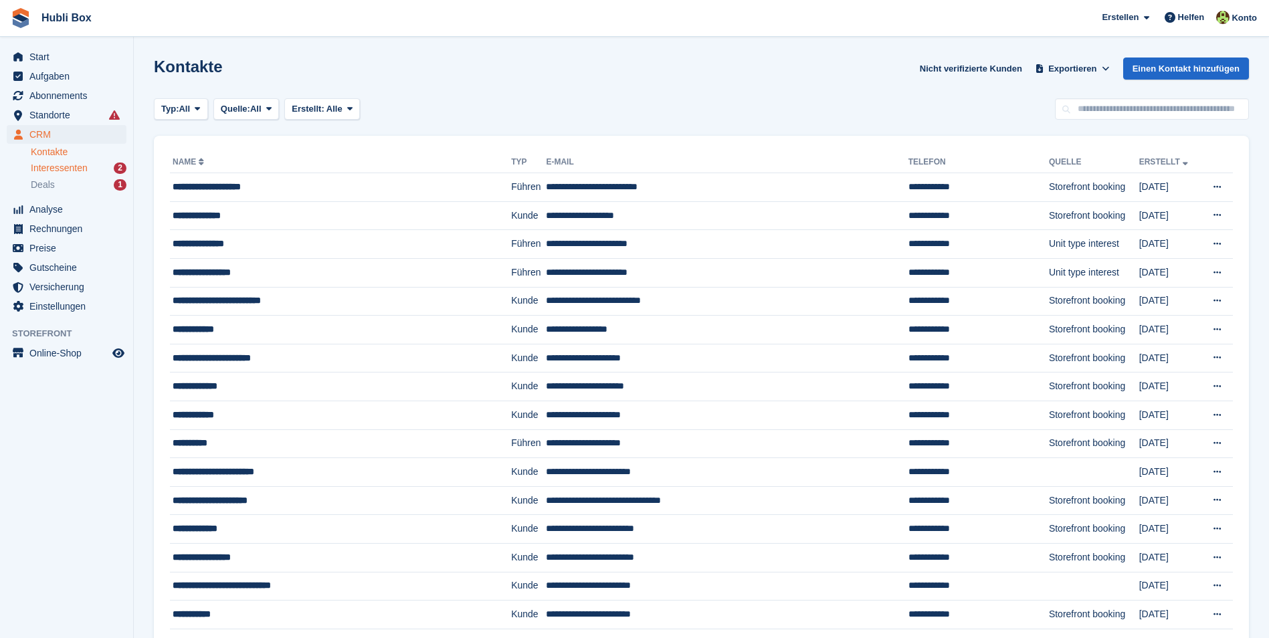
click at [93, 173] on div "Interessenten 2" at bounding box center [79, 168] width 96 height 13
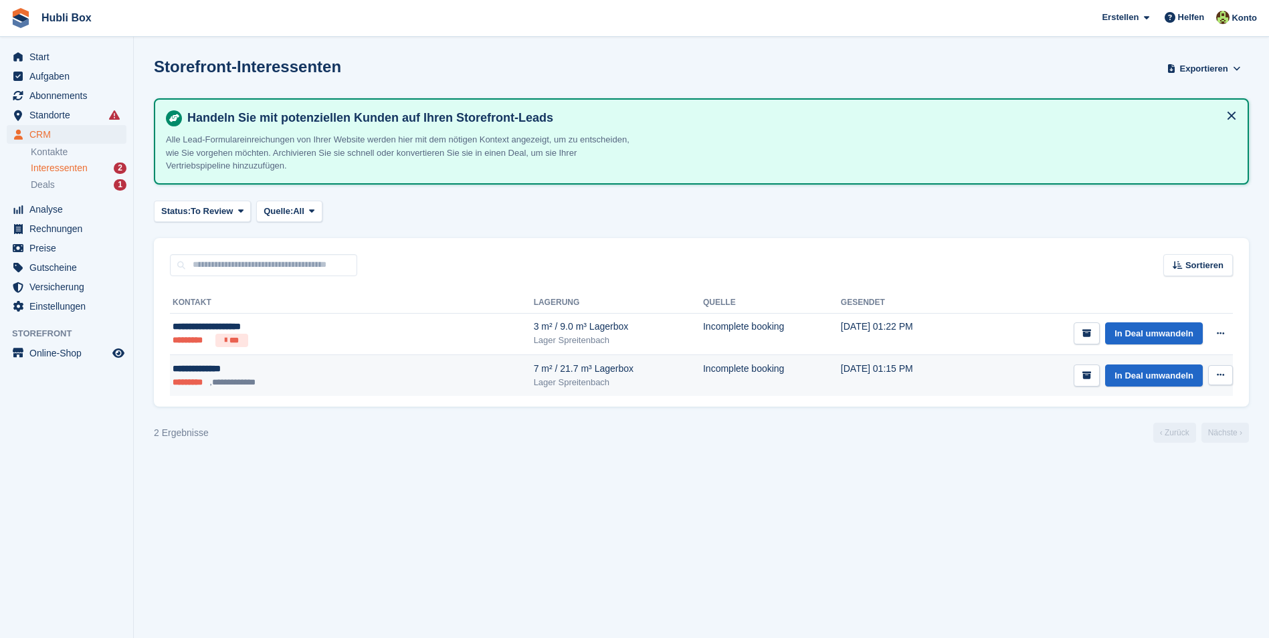
click at [1226, 373] on button at bounding box center [1220, 375] width 25 height 20
click at [1159, 444] on p "Interessenten löschen" at bounding box center [1168, 447] width 116 height 17
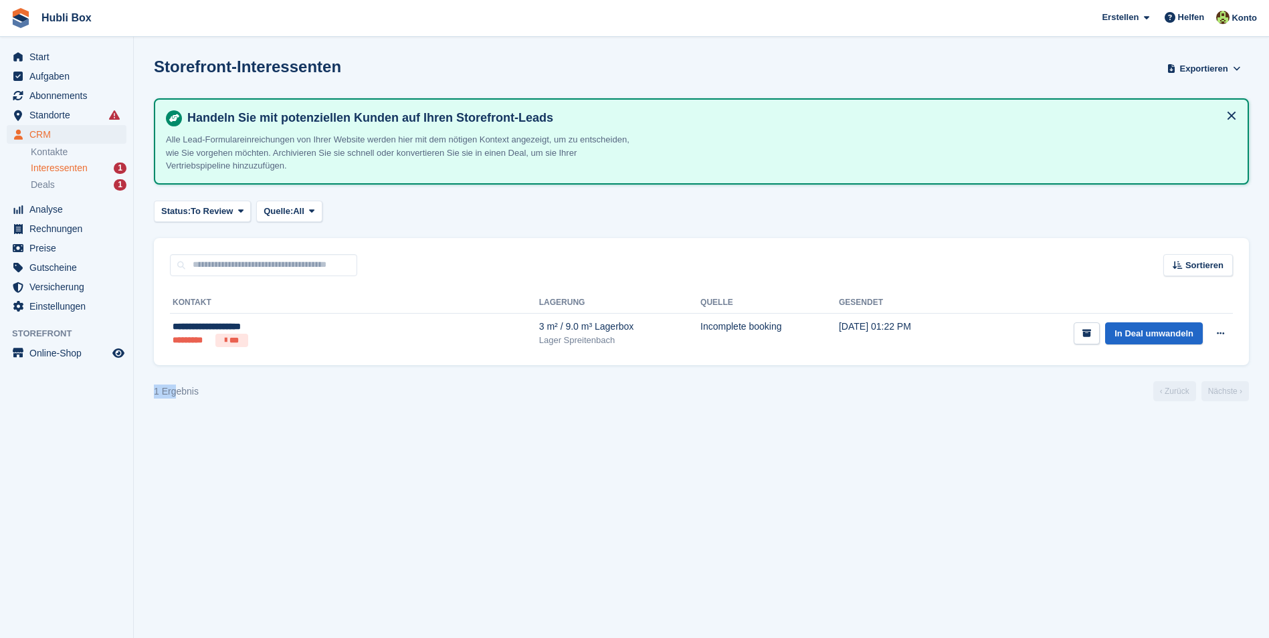
drag, startPoint x: 175, startPoint y: 383, endPoint x: 143, endPoint y: 374, distance: 32.6
click at [143, 374] on section "Interessent gelöscht Storefront-Interessenten Exportieren Exportieren Interesse…" at bounding box center [701, 319] width 1135 height 638
click at [214, 400] on div "1 Ergebnis ‹ Zurück Nächste ›" at bounding box center [701, 391] width 1095 height 20
drag, startPoint x: 214, startPoint y: 400, endPoint x: 163, endPoint y: 399, distance: 51.5
click at [163, 399] on div "1 Ergebnis ‹ Zurück Nächste ›" at bounding box center [701, 391] width 1095 height 20
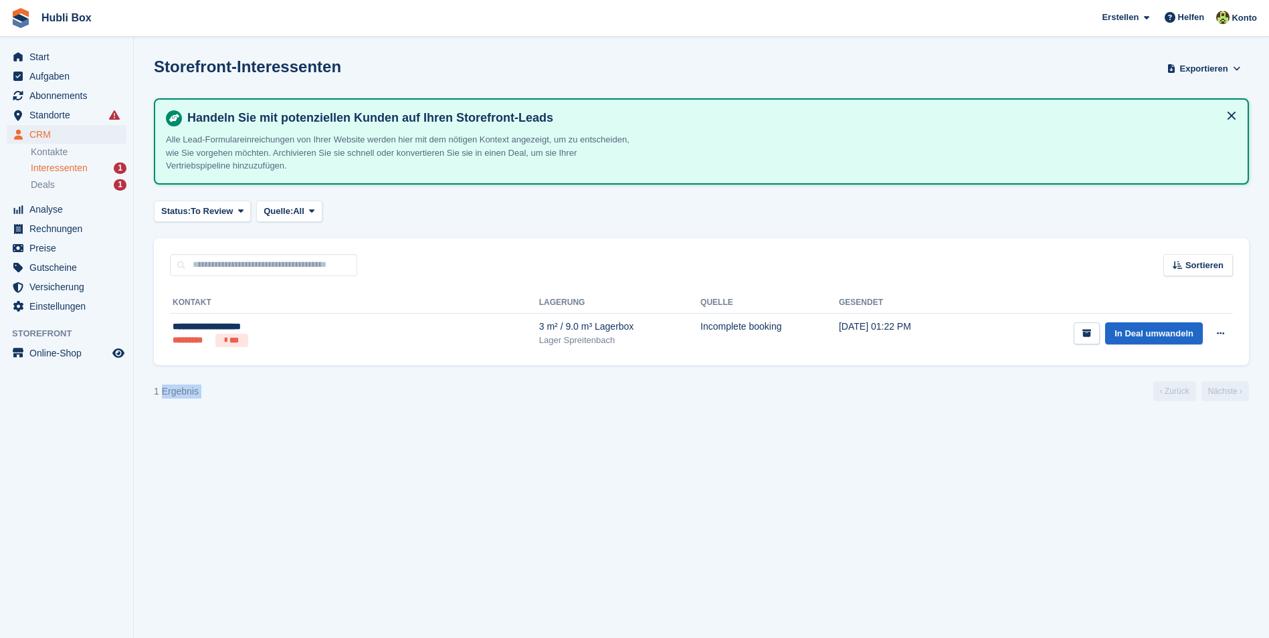
click at [161, 398] on div "1 Ergebnis" at bounding box center [176, 392] width 45 height 14
click at [82, 185] on div "Deals 1" at bounding box center [79, 185] width 96 height 13
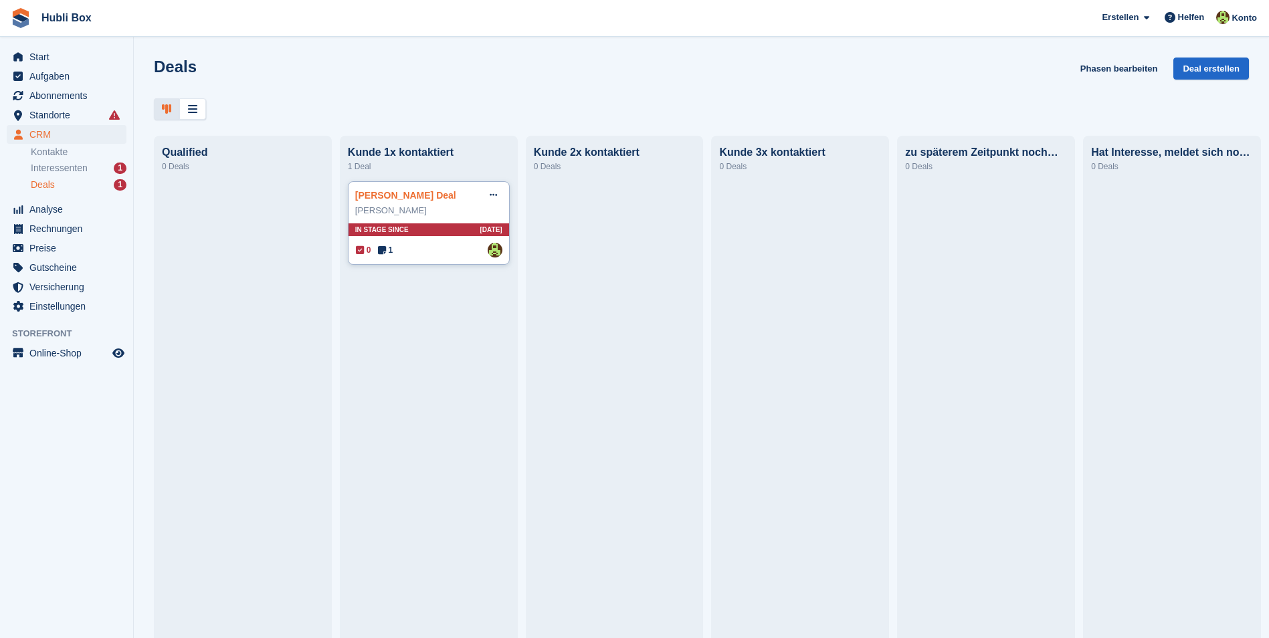
click at [405, 199] on link "Ursula Strasser Deal" at bounding box center [405, 195] width 101 height 11
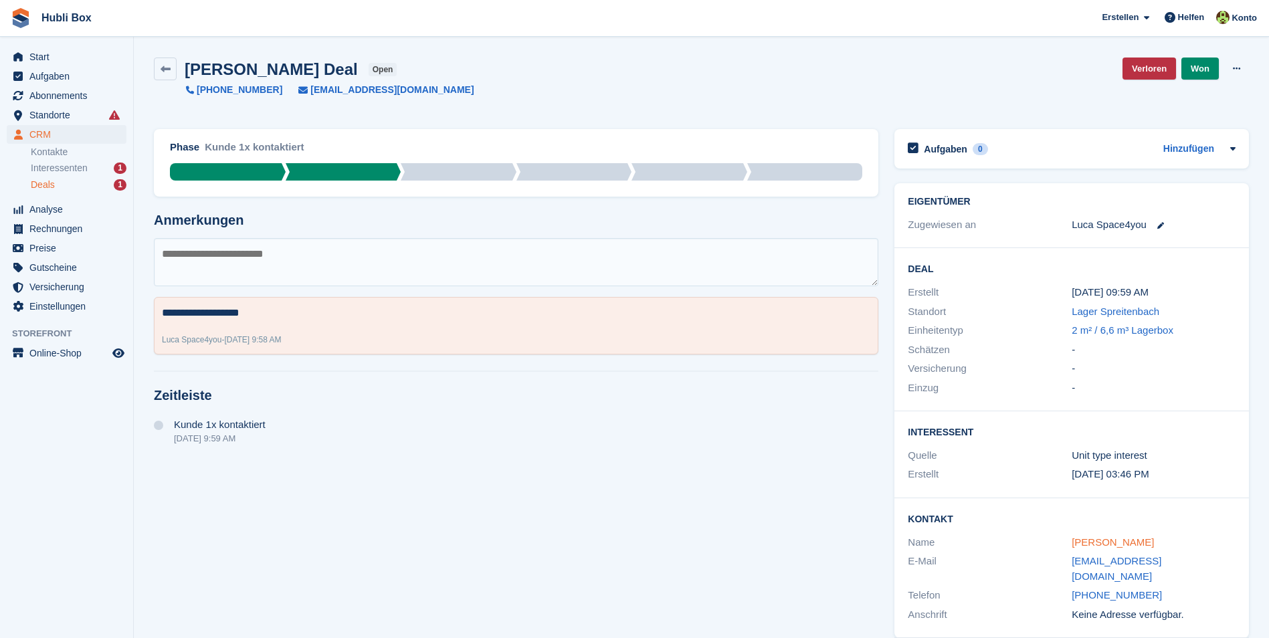
click at [1104, 544] on link "Ursula Strasser" at bounding box center [1113, 541] width 82 height 11
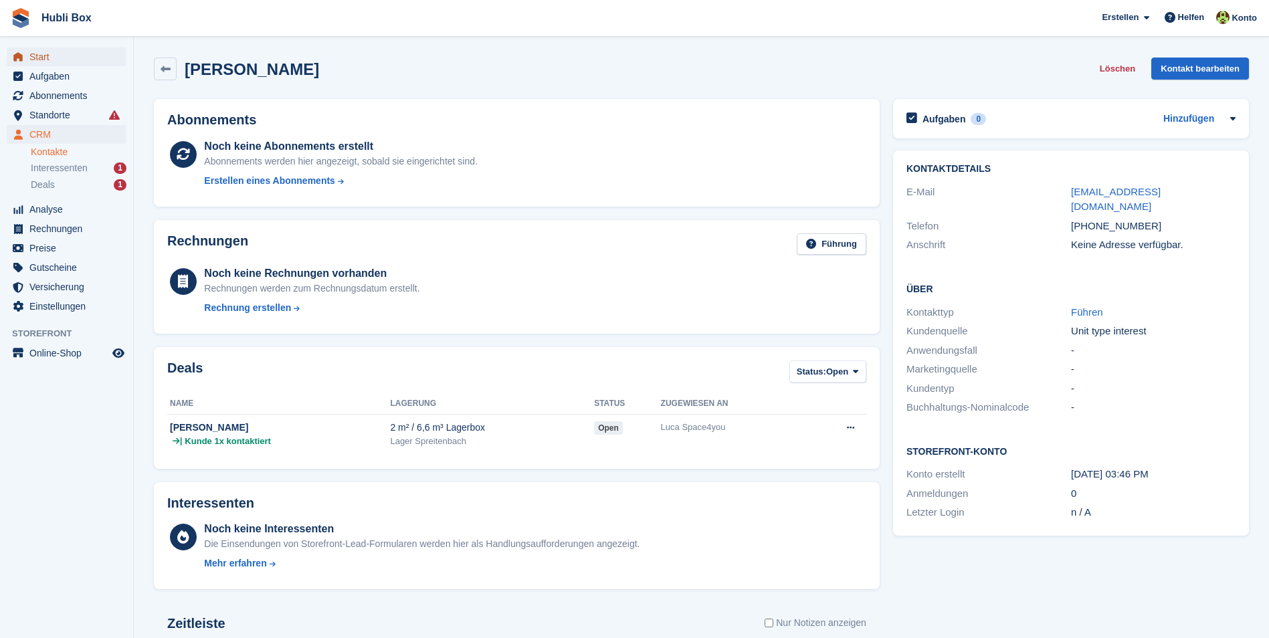
click at [62, 54] on span "Start" at bounding box center [69, 56] width 80 height 19
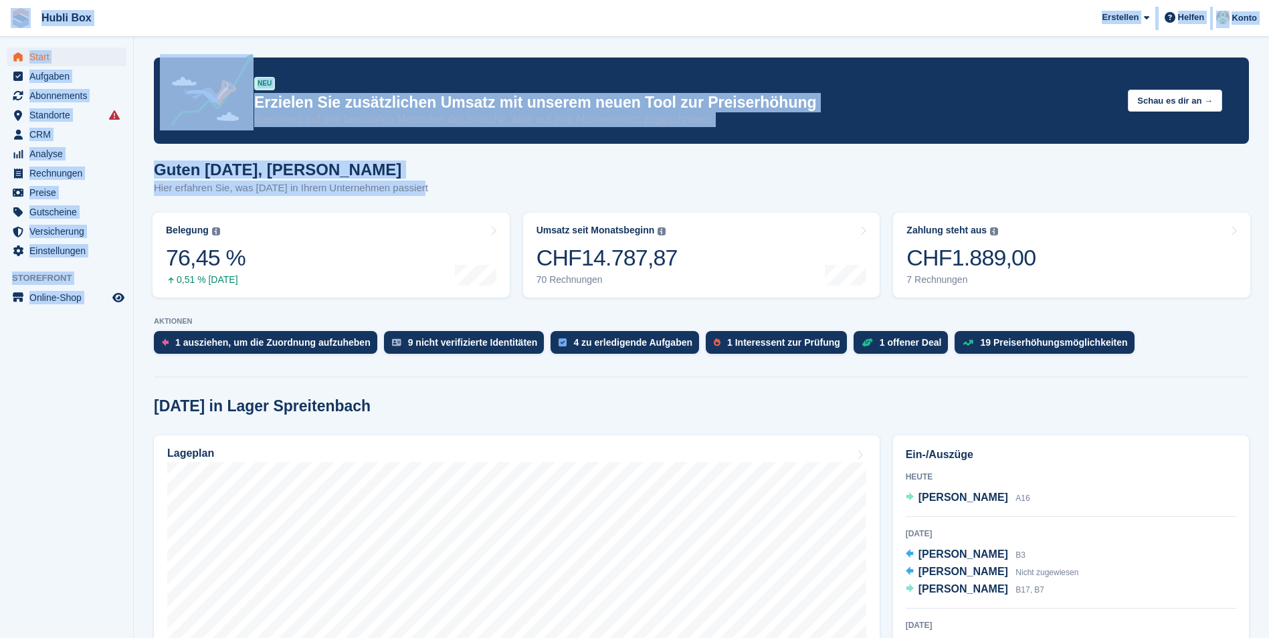
drag, startPoint x: 423, startPoint y: 193, endPoint x: 20, endPoint y: 7, distance: 444.5
click at [296, 15] on span "Hubli Box [GEOGRAPHIC_DATA] Abonnement Rechnung Kontakt Deal [GEOGRAPHIC_DATA] …" at bounding box center [634, 18] width 1269 height 36
drag, startPoint x: 423, startPoint y: 188, endPoint x: 11, endPoint y: 21, distance: 444.5
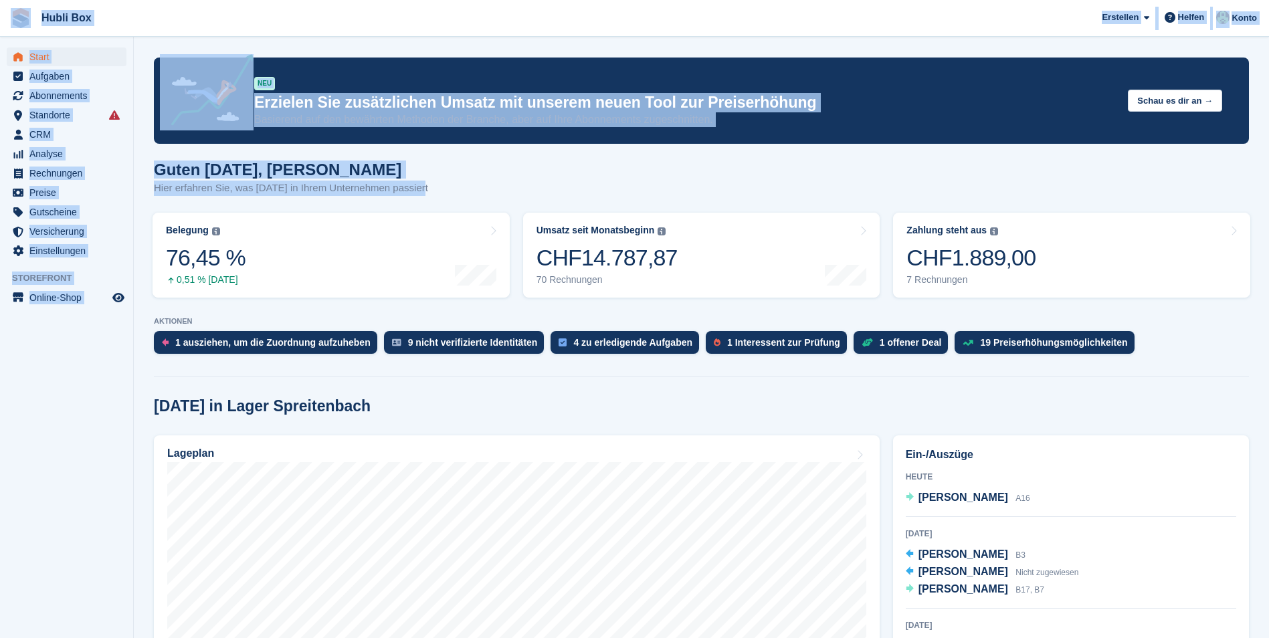
click at [442, 196] on div "Guten Morgen, Luca Hier erfahren Sie, was heute in Ihrem Unternehmen passiert" at bounding box center [701, 187] width 1095 height 52
drag, startPoint x: 420, startPoint y: 191, endPoint x: 7, endPoint y: 10, distance: 450.5
click at [106, 431] on aside "Start Aufgaben Abonnements Abonnements Abonnements Preiserhöhungen NEU Preiserh…" at bounding box center [66, 322] width 133 height 571
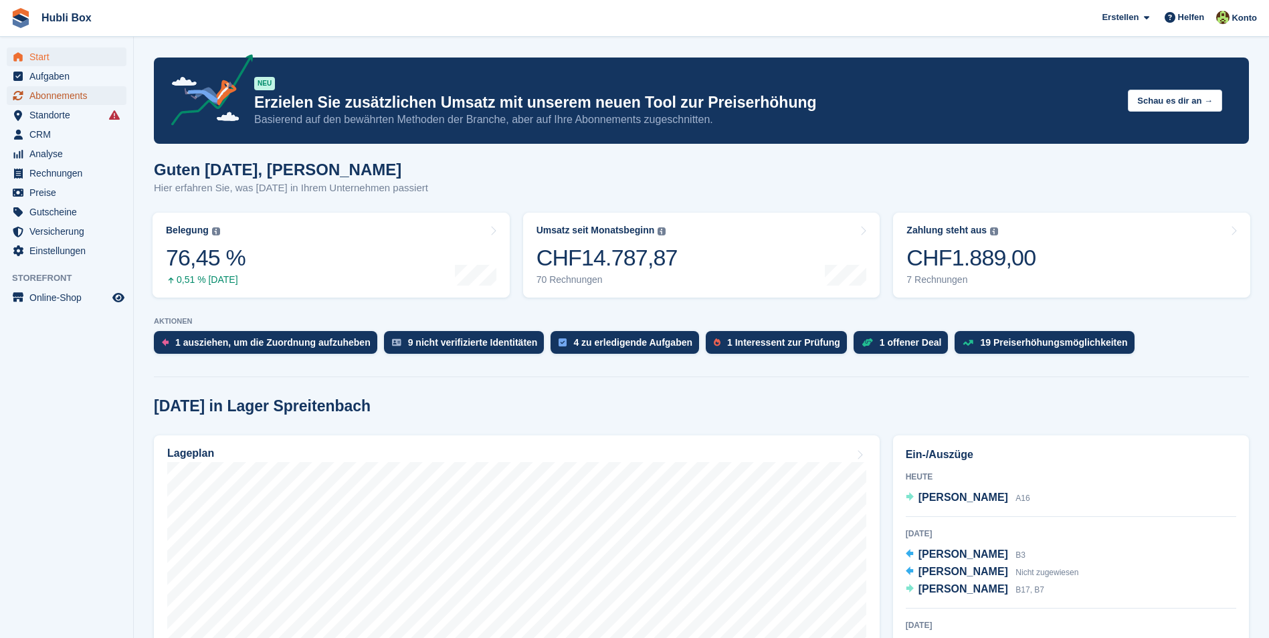
click at [47, 100] on span "Abonnements" at bounding box center [69, 95] width 80 height 19
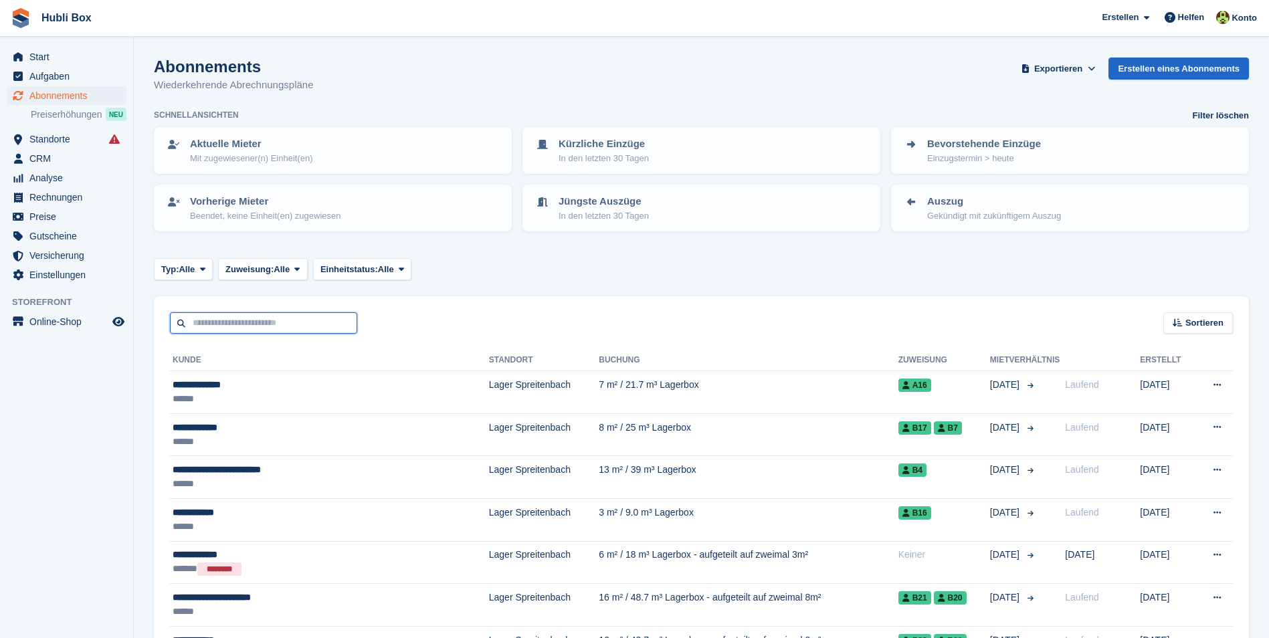
click at [258, 328] on input "text" at bounding box center [263, 323] width 187 height 22
type input "*******"
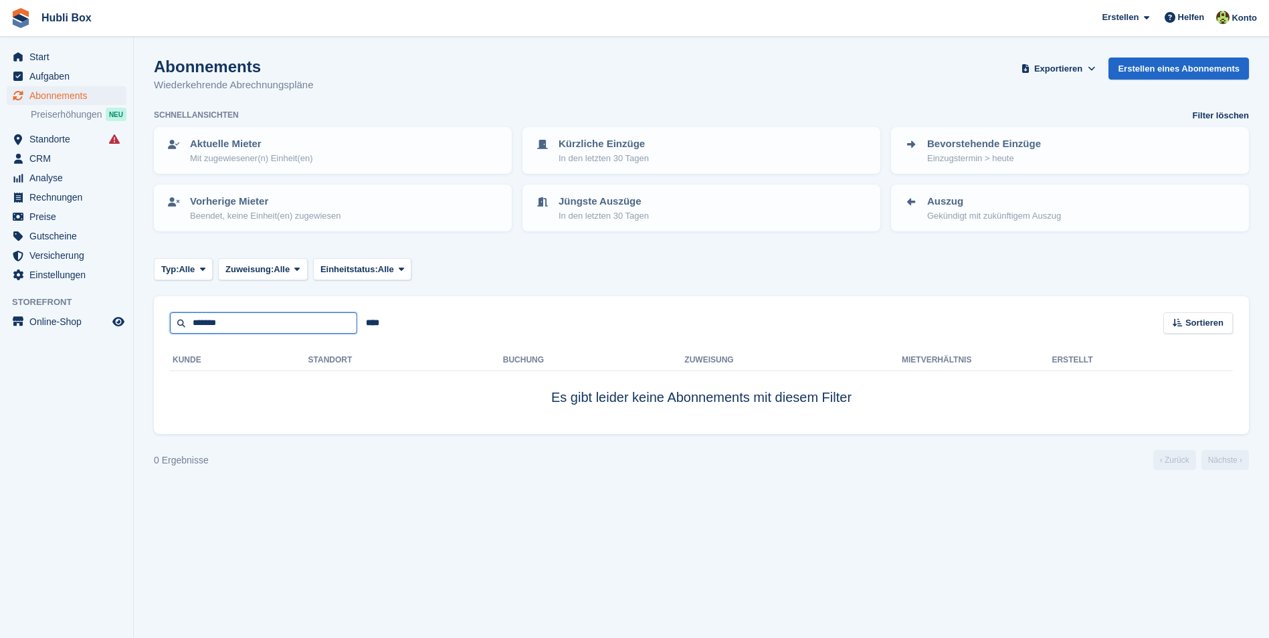
click at [203, 324] on input "*******" at bounding box center [263, 323] width 187 height 22
type input "********"
click at [276, 323] on input "********" at bounding box center [263, 323] width 187 height 22
type input "*"
type input "****"
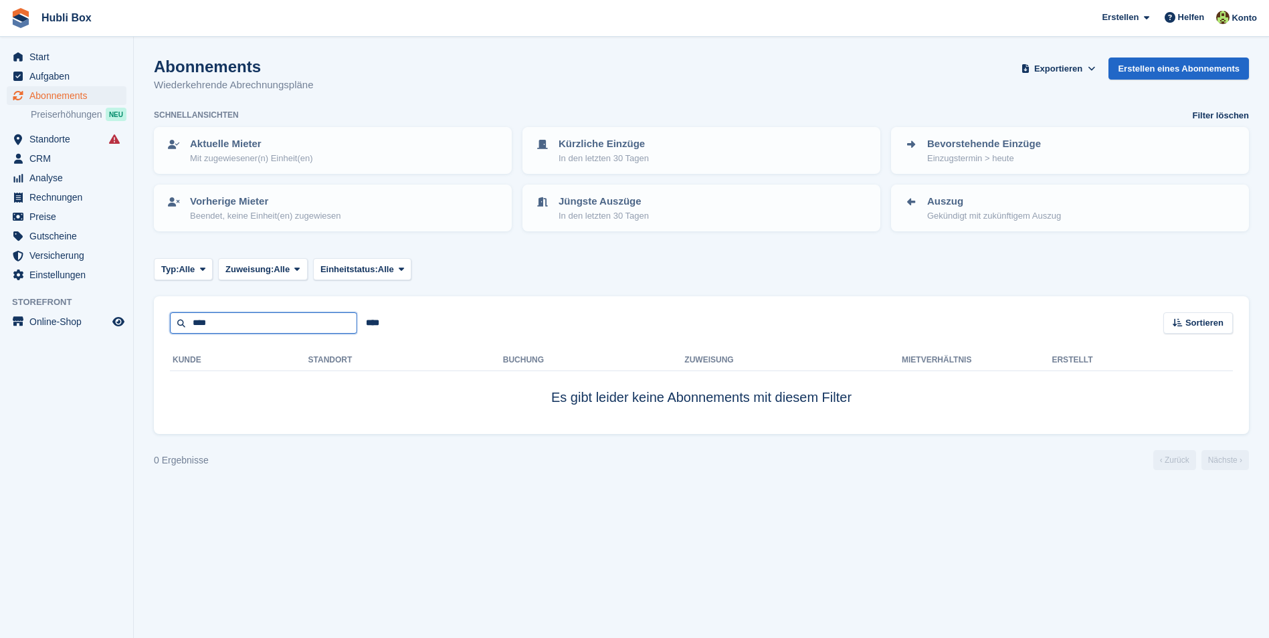
click at [276, 323] on input "****" at bounding box center [263, 323] width 187 height 22
type input "***"
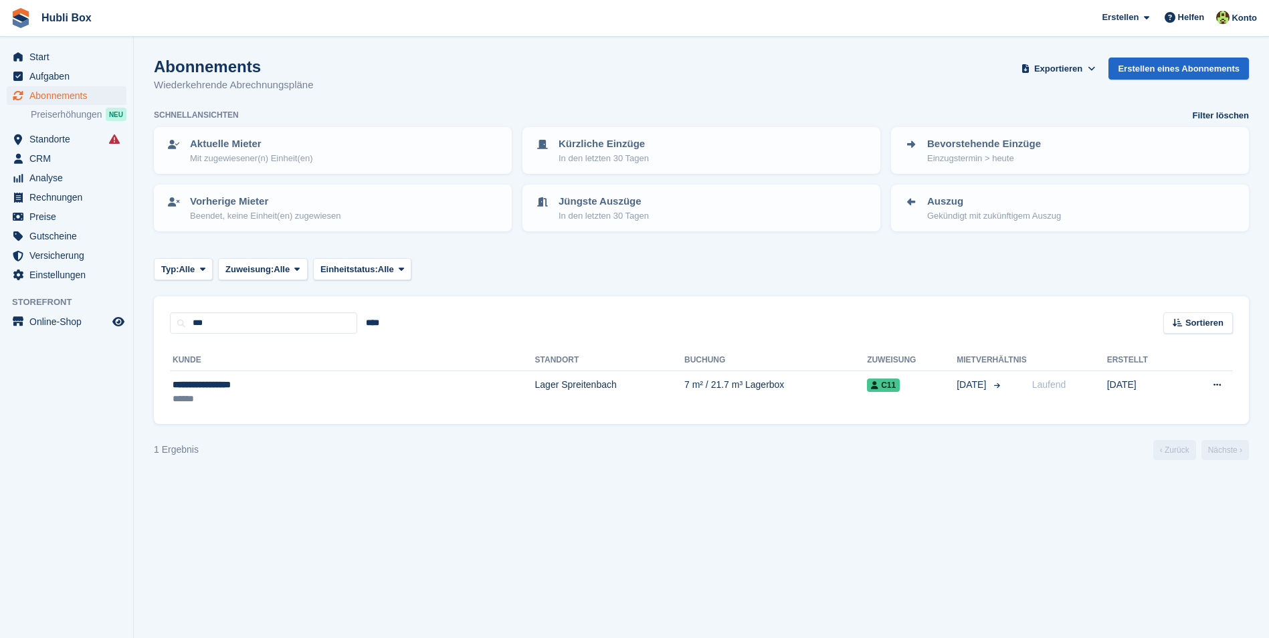
click at [307, 513] on section "Abonnements Wiederkehrende Abrechnungspläne Exportieren Exportieren Abonnements…" at bounding box center [701, 319] width 1135 height 638
click at [70, 57] on span "Start" at bounding box center [69, 56] width 80 height 19
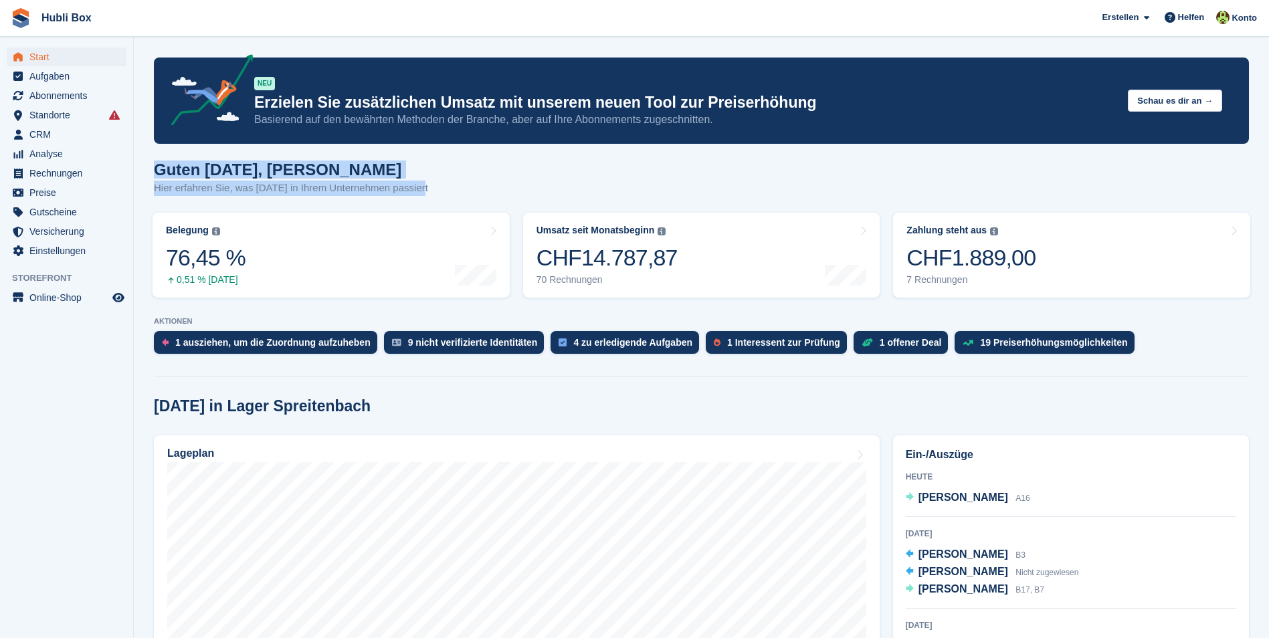
drag, startPoint x: 155, startPoint y: 168, endPoint x: 426, endPoint y: 183, distance: 271.3
click at [426, 183] on div "Guten [DATE], [PERSON_NAME] erfahren Sie, was [DATE] in Ihrem Unternehmen passi…" at bounding box center [701, 187] width 1095 height 52
click at [300, 173] on h1 "Guten [DATE], [PERSON_NAME]" at bounding box center [291, 170] width 274 height 18
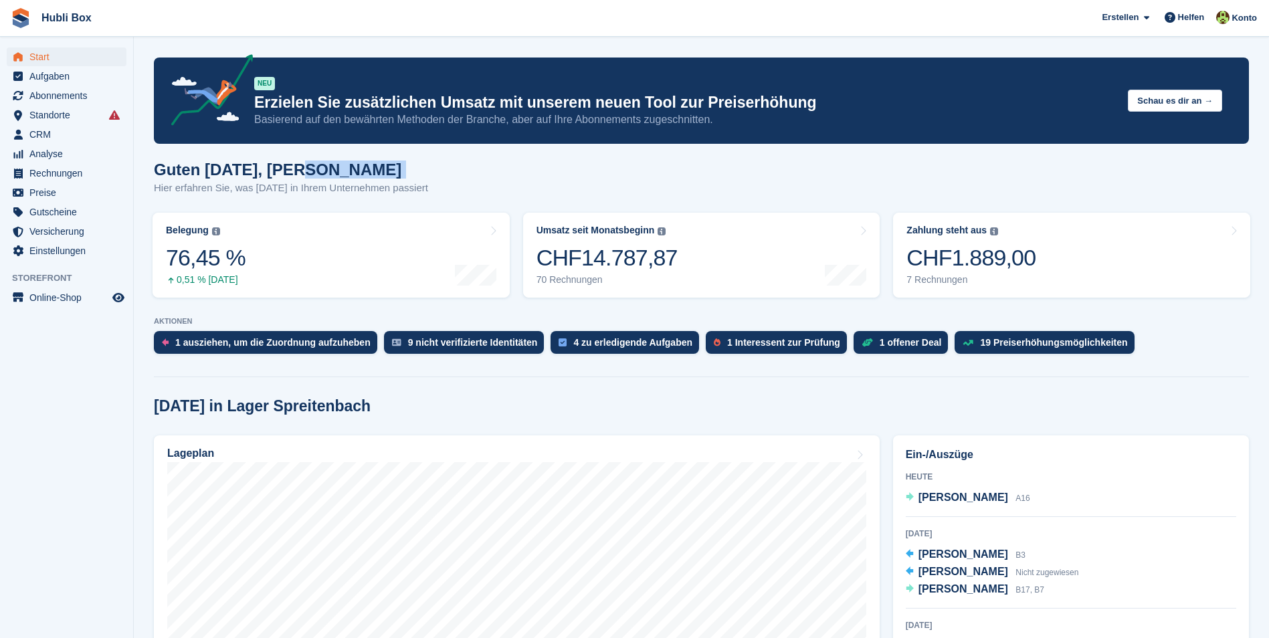
click at [300, 173] on h1 "Guten [DATE], [PERSON_NAME]" at bounding box center [291, 170] width 274 height 18
drag, startPoint x: 438, startPoint y: 193, endPoint x: 136, endPoint y: 173, distance: 303.0
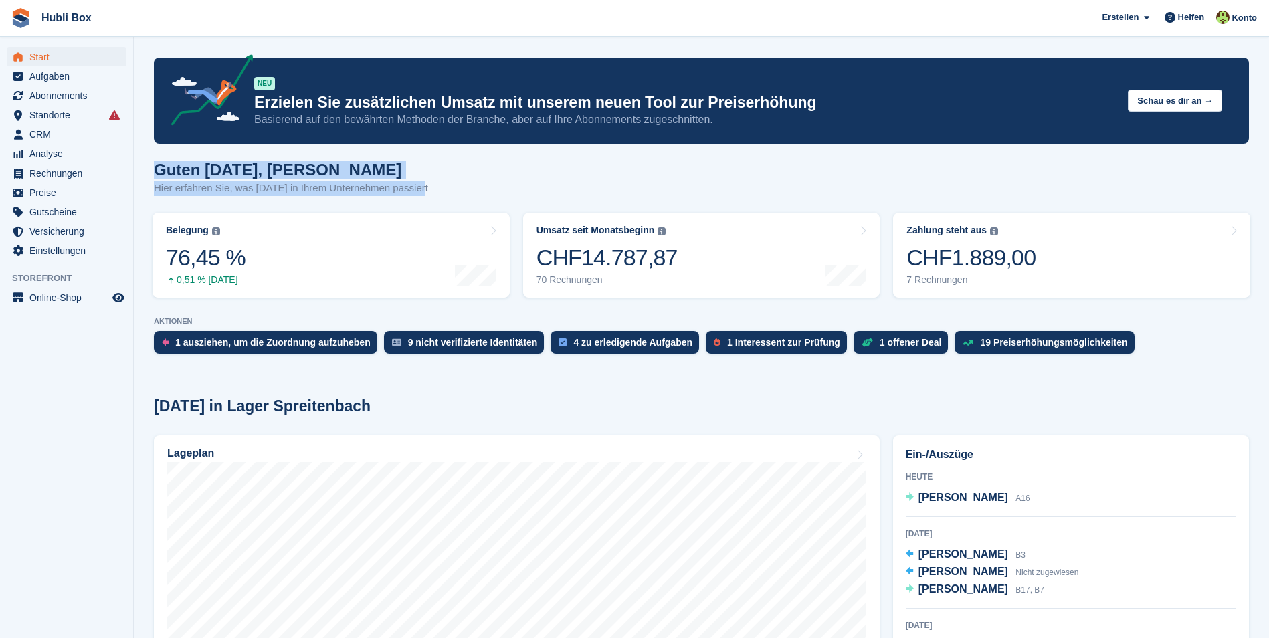
click at [159, 172] on h1 "Guten [DATE], [PERSON_NAME]" at bounding box center [291, 170] width 274 height 18
